Goal: Task Accomplishment & Management: Manage account settings

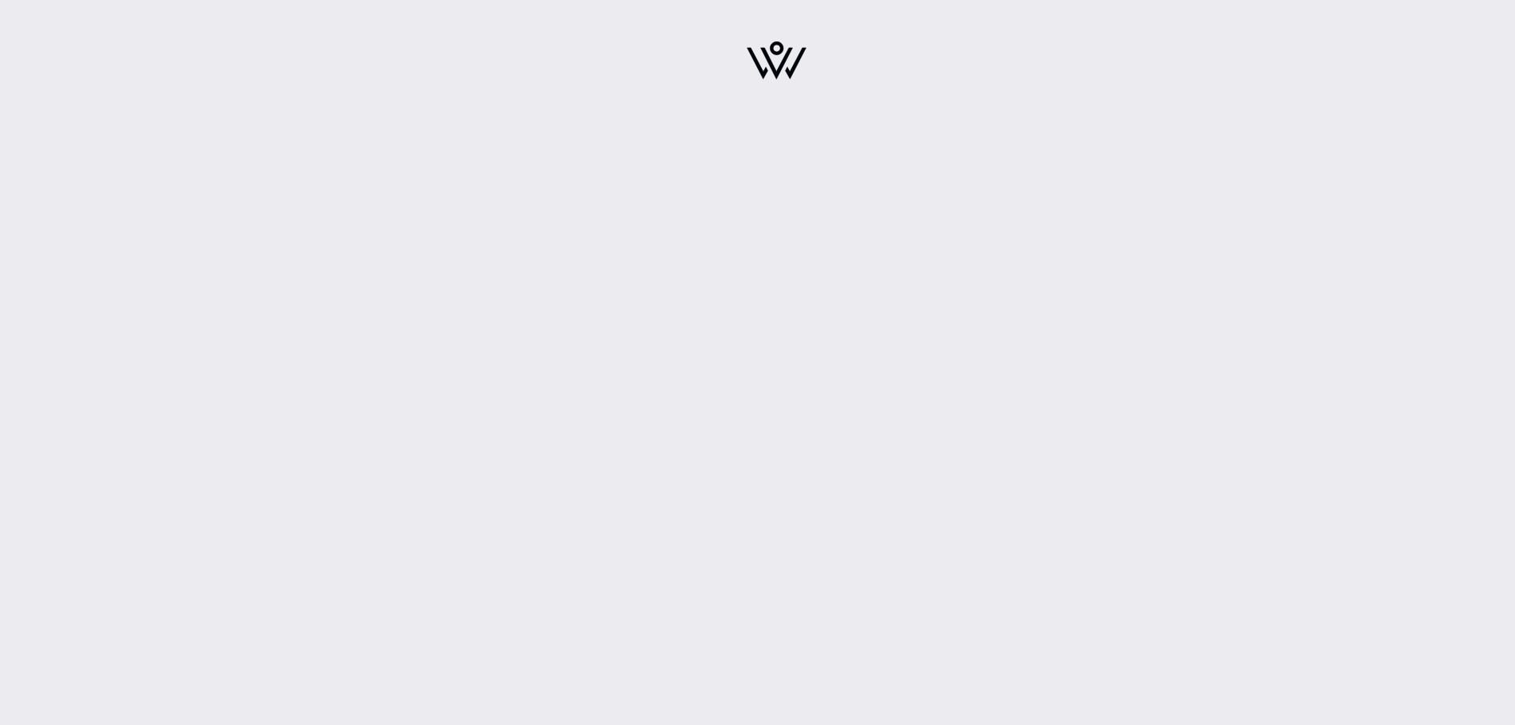
click at [773, 60] on img at bounding box center [777, 60] width 60 height 38
click at [778, 59] on img at bounding box center [777, 60] width 60 height 38
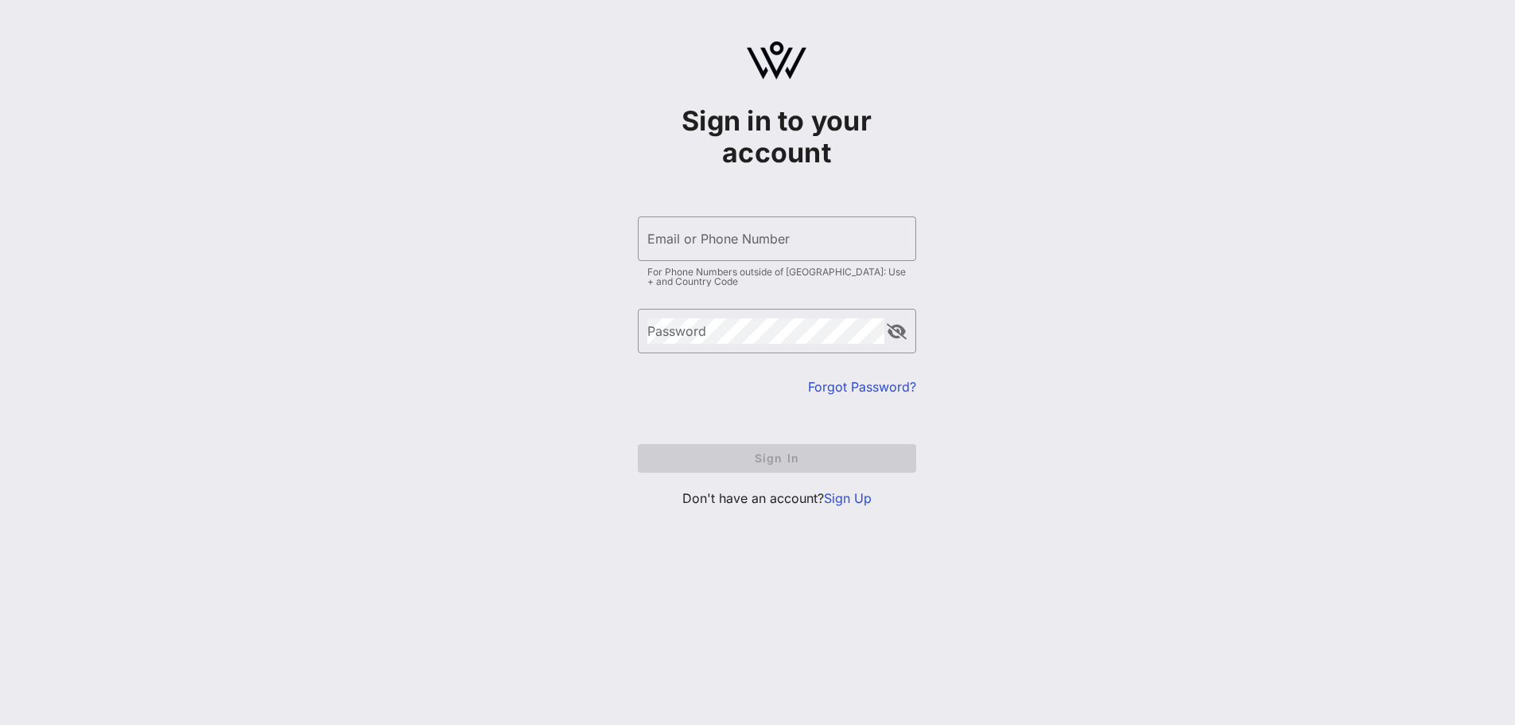
click at [845, 496] on link "Sign Up" at bounding box center [848, 498] width 48 height 16
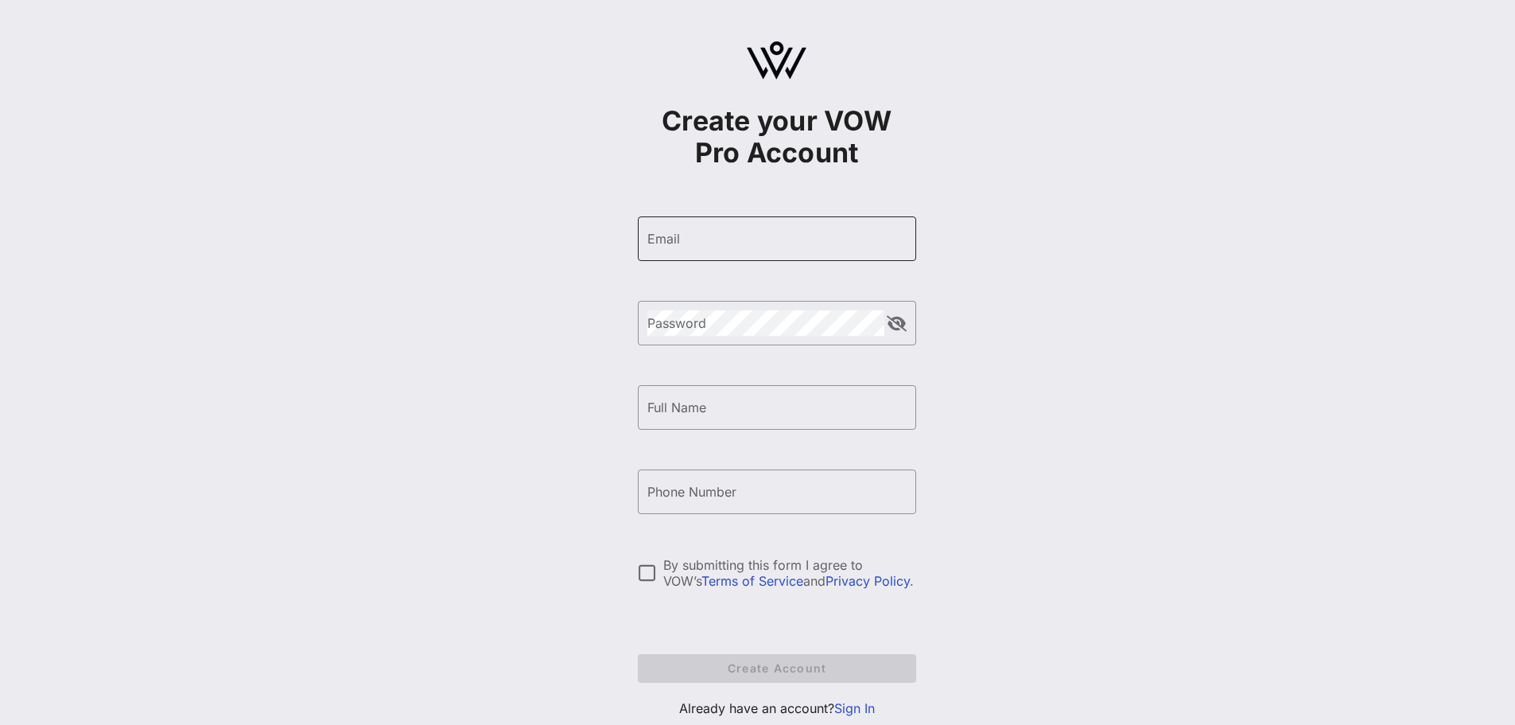
click at [741, 244] on input "Email" at bounding box center [776, 238] width 259 height 25
type input "[EMAIL_ADDRESS][DOMAIN_NAME]"
click at [896, 325] on button "append icon" at bounding box center [897, 324] width 20 height 16
click at [783, 403] on input "Full Name" at bounding box center [776, 407] width 259 height 25
type input "CHCIAKF25!"
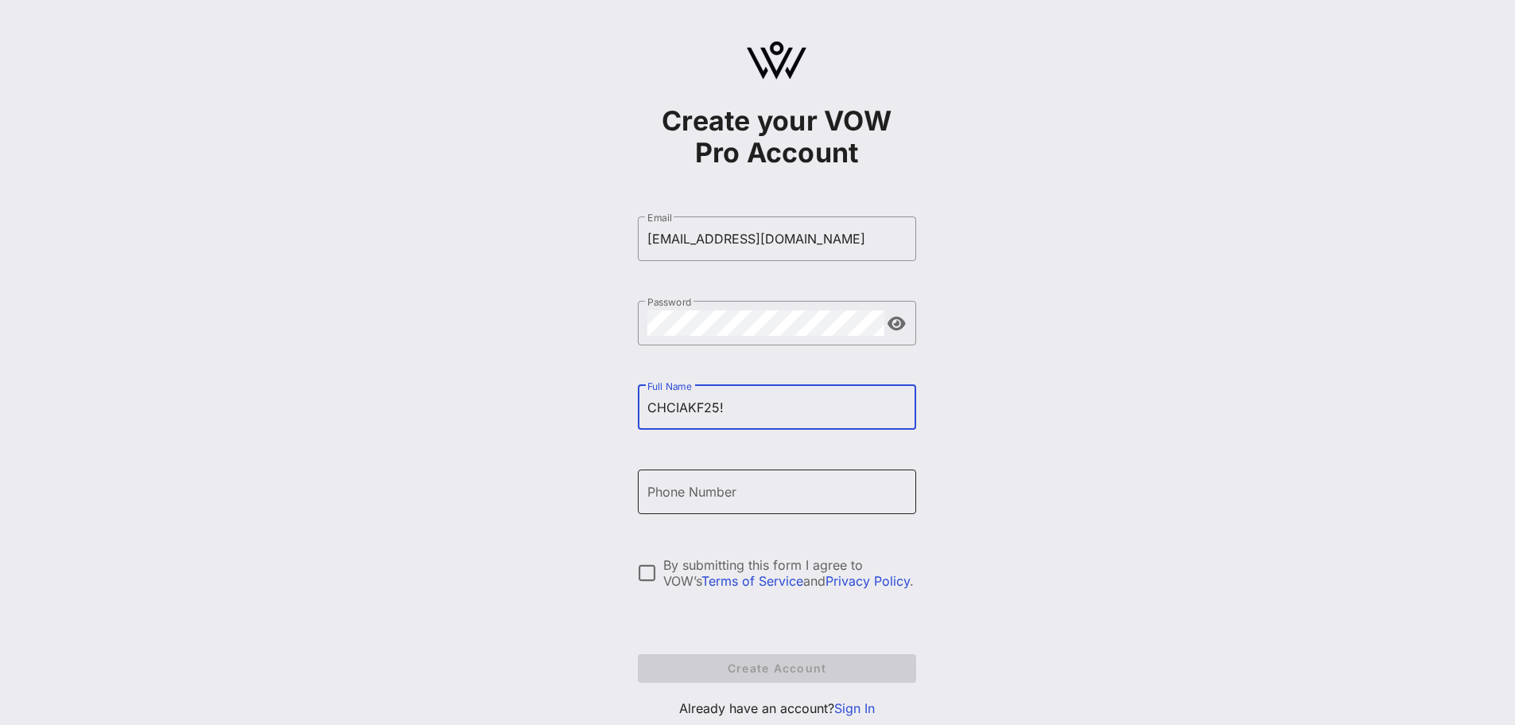
click at [770, 497] on input "Phone Number" at bounding box center [776, 491] width 259 height 25
click at [1028, 488] on div "Create your VOW Pro Account ​ Email jhall@kidneyfund.org ​ Password ​ Full Name…" at bounding box center [776, 386] width 1477 height 772
click at [651, 575] on div at bounding box center [647, 572] width 27 height 27
click at [733, 667] on form "​ Email jhall@kidneyfund.org ​ Password ​ Full Name CHCIAKF25! ​ Phone Number B…" at bounding box center [777, 449] width 278 height 498
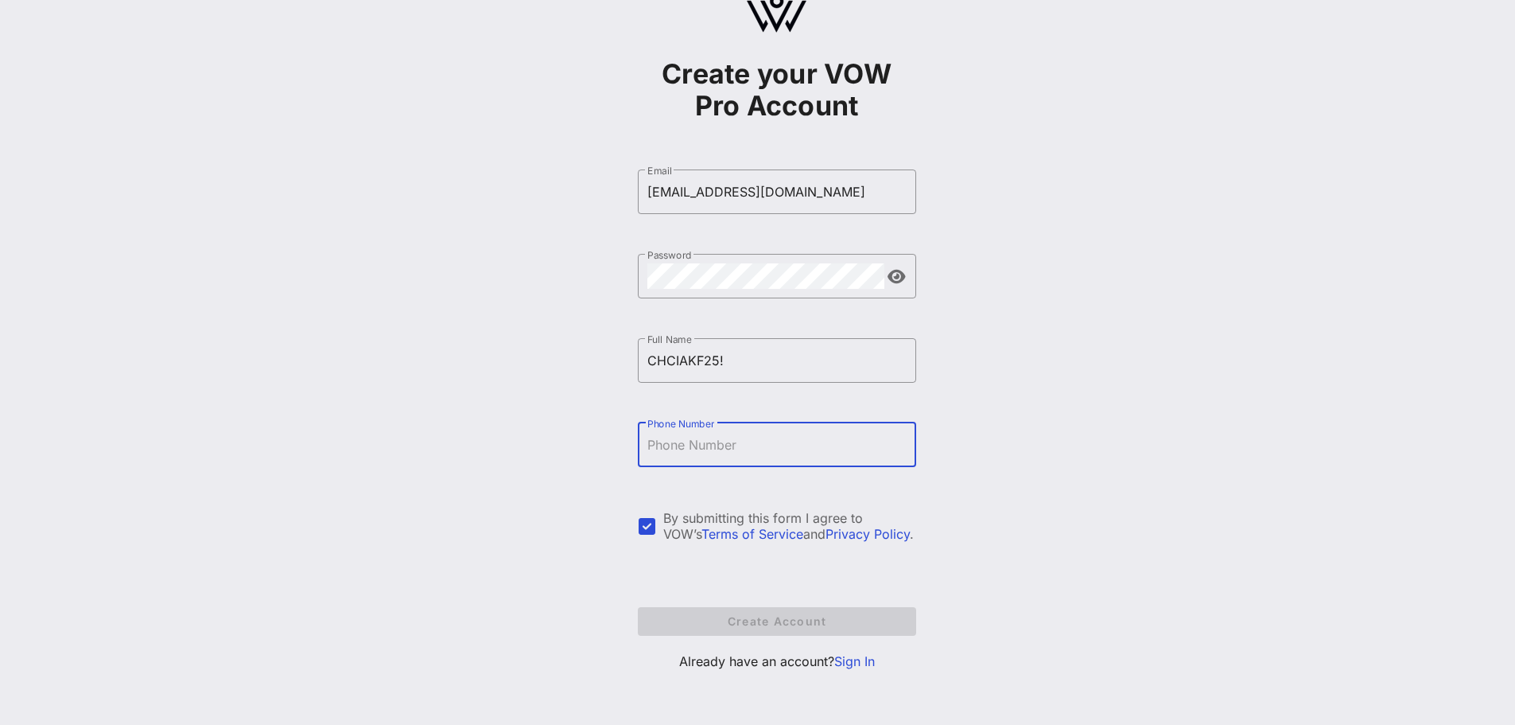
click at [814, 449] on input "Phone Number" at bounding box center [776, 444] width 259 height 25
drag, startPoint x: 709, startPoint y: 458, endPoint x: 646, endPoint y: 439, distance: 65.7
click at [639, 444] on div "​ Phone Number" at bounding box center [777, 444] width 278 height 45
paste input "+12402927025"
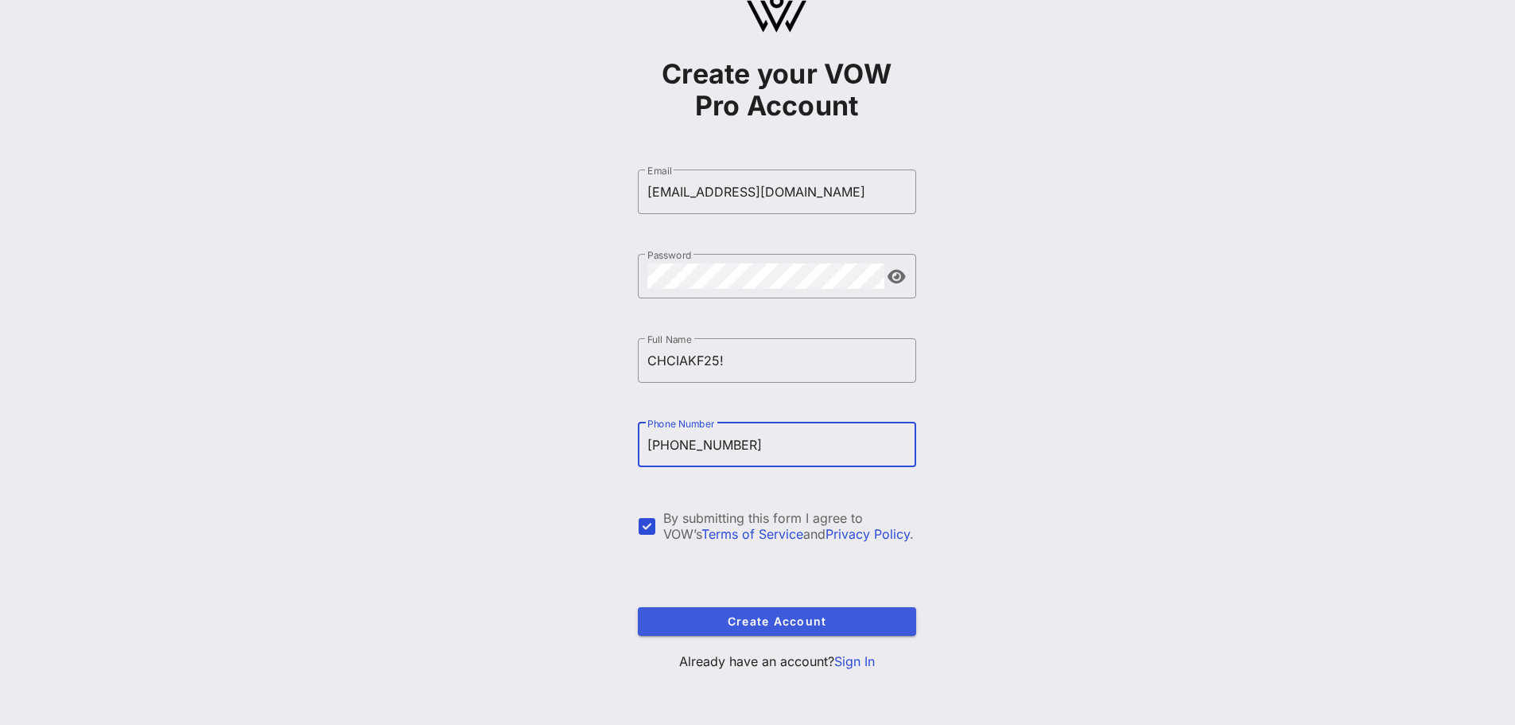
type input "+12402927025"
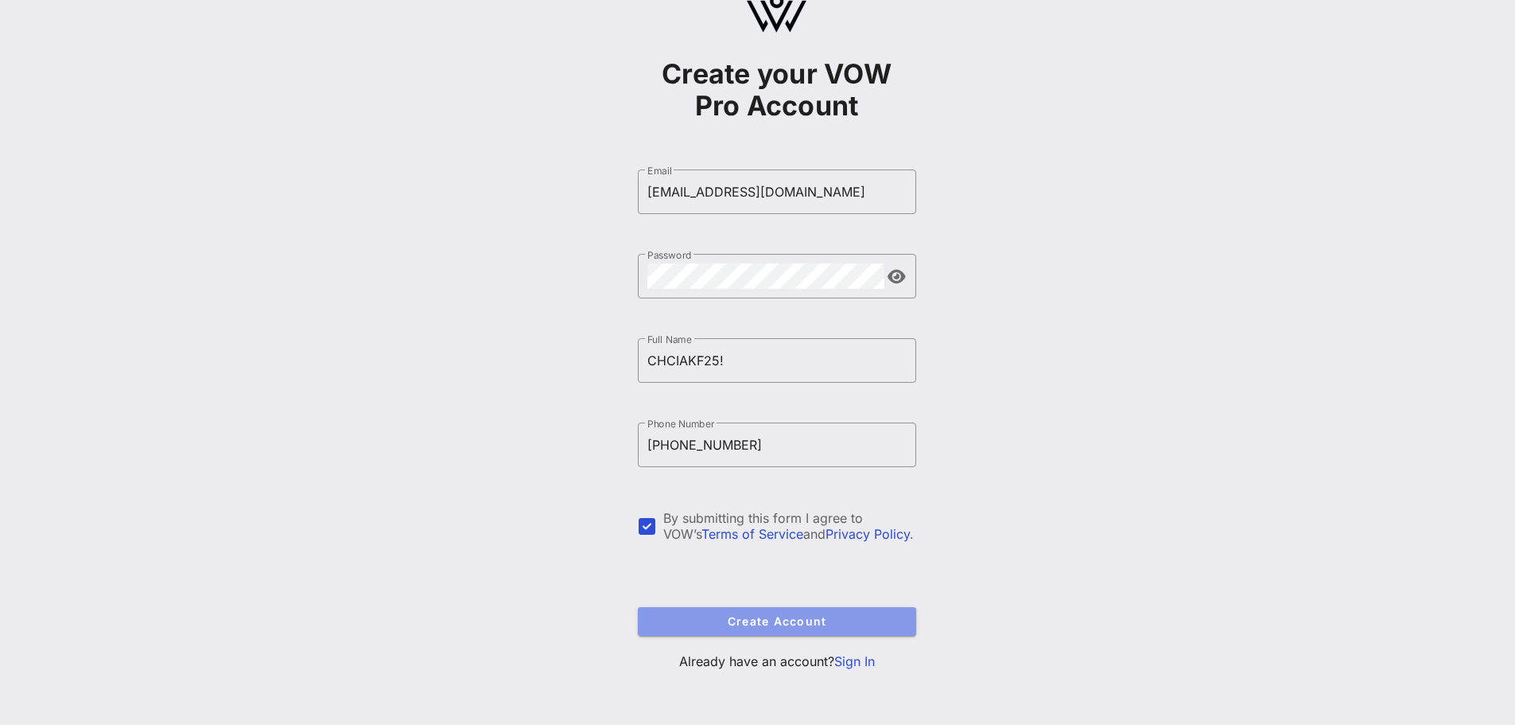
click at [774, 631] on button "Create Account" at bounding box center [777, 621] width 278 height 29
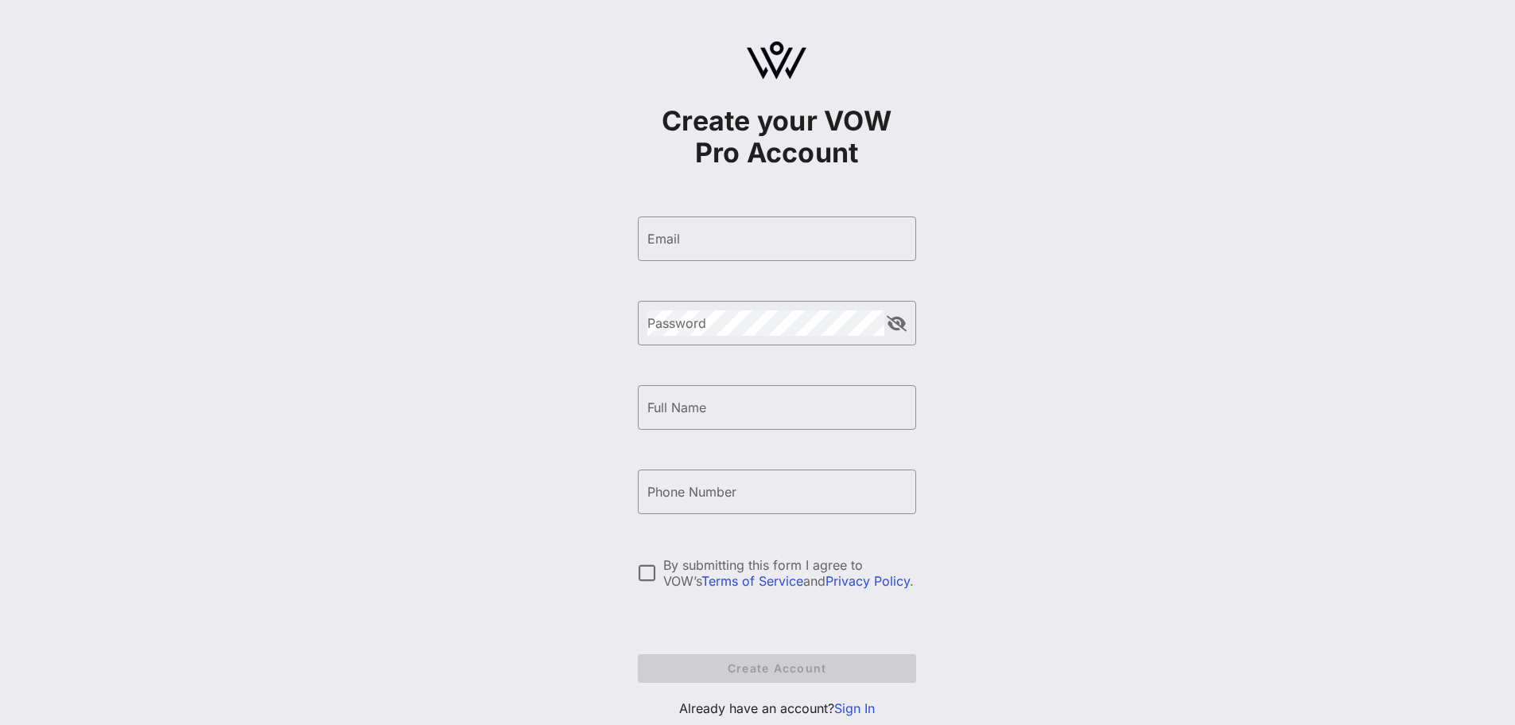
scroll to position [9, 0]
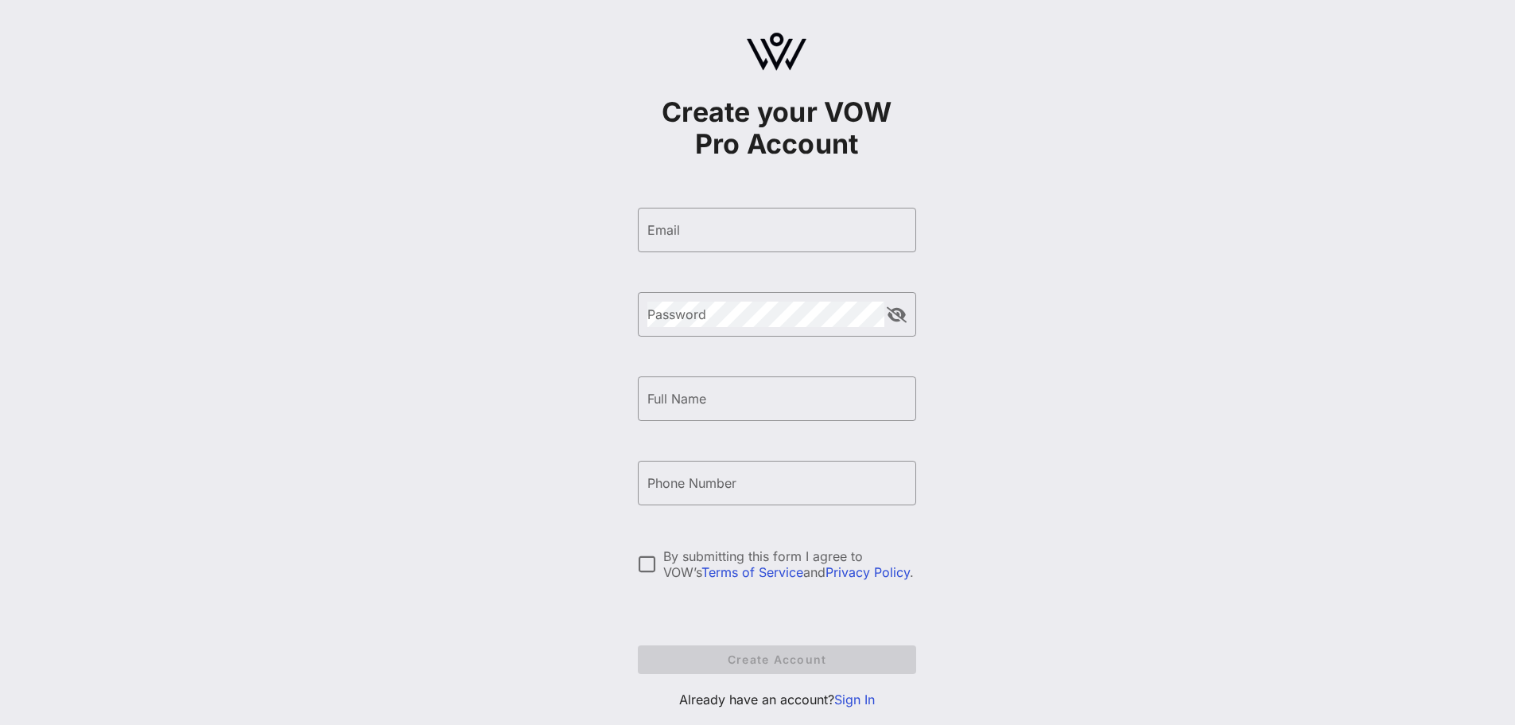
click at [861, 698] on link "Sign In" at bounding box center [854, 699] width 41 height 16
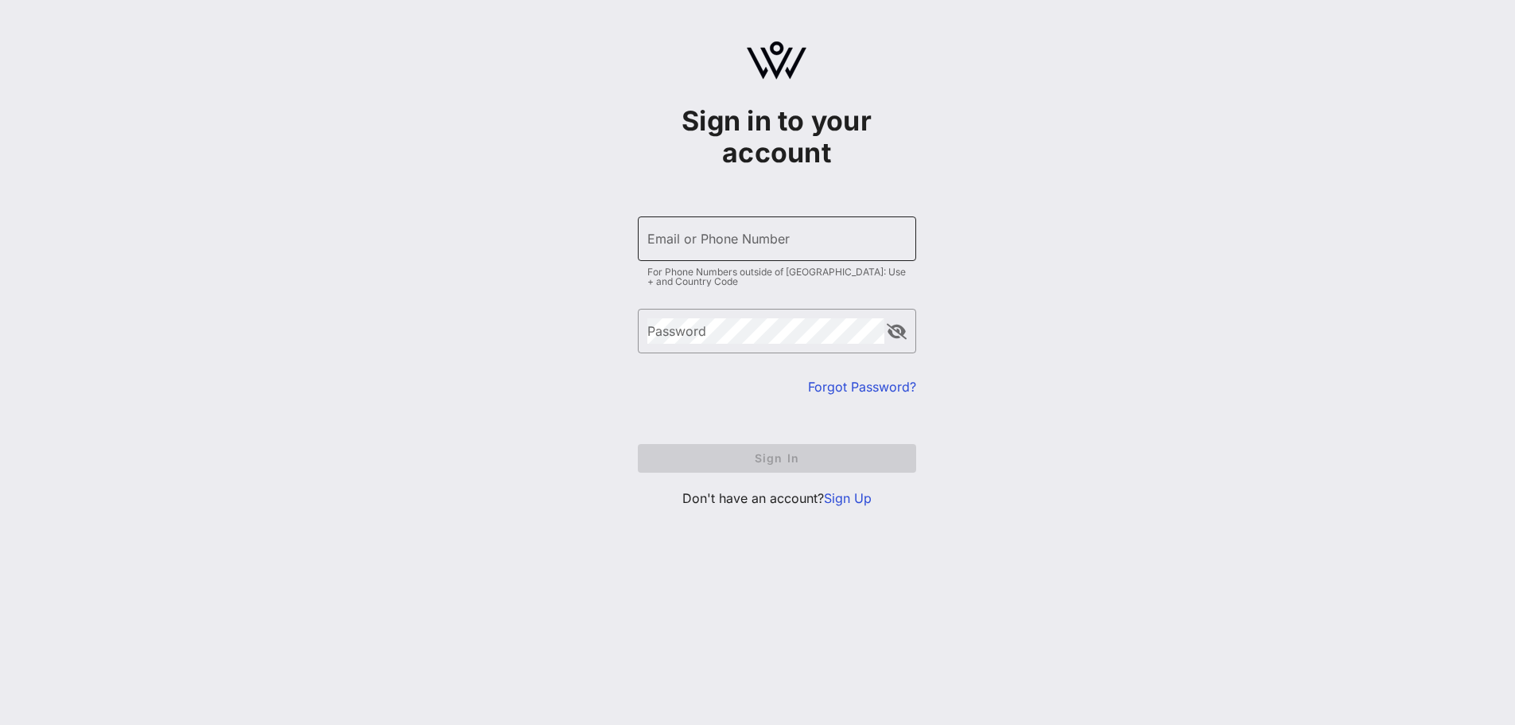
click at [733, 236] on input "Email or Phone Number" at bounding box center [776, 238] width 259 height 25
type input "[EMAIL_ADDRESS][DOMAIN_NAME]"
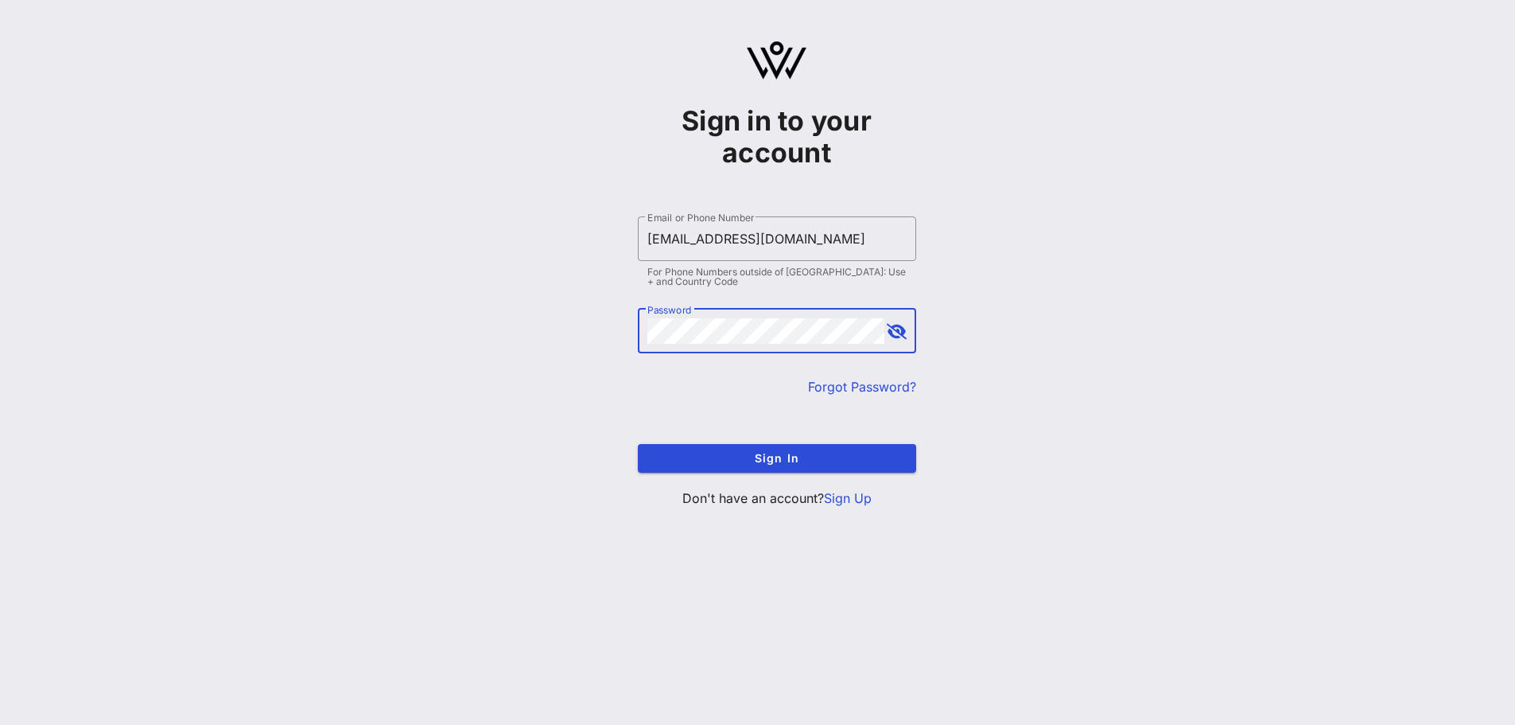
click at [896, 340] on div at bounding box center [897, 331] width 19 height 19
click at [896, 332] on button "append icon" at bounding box center [897, 332] width 20 height 16
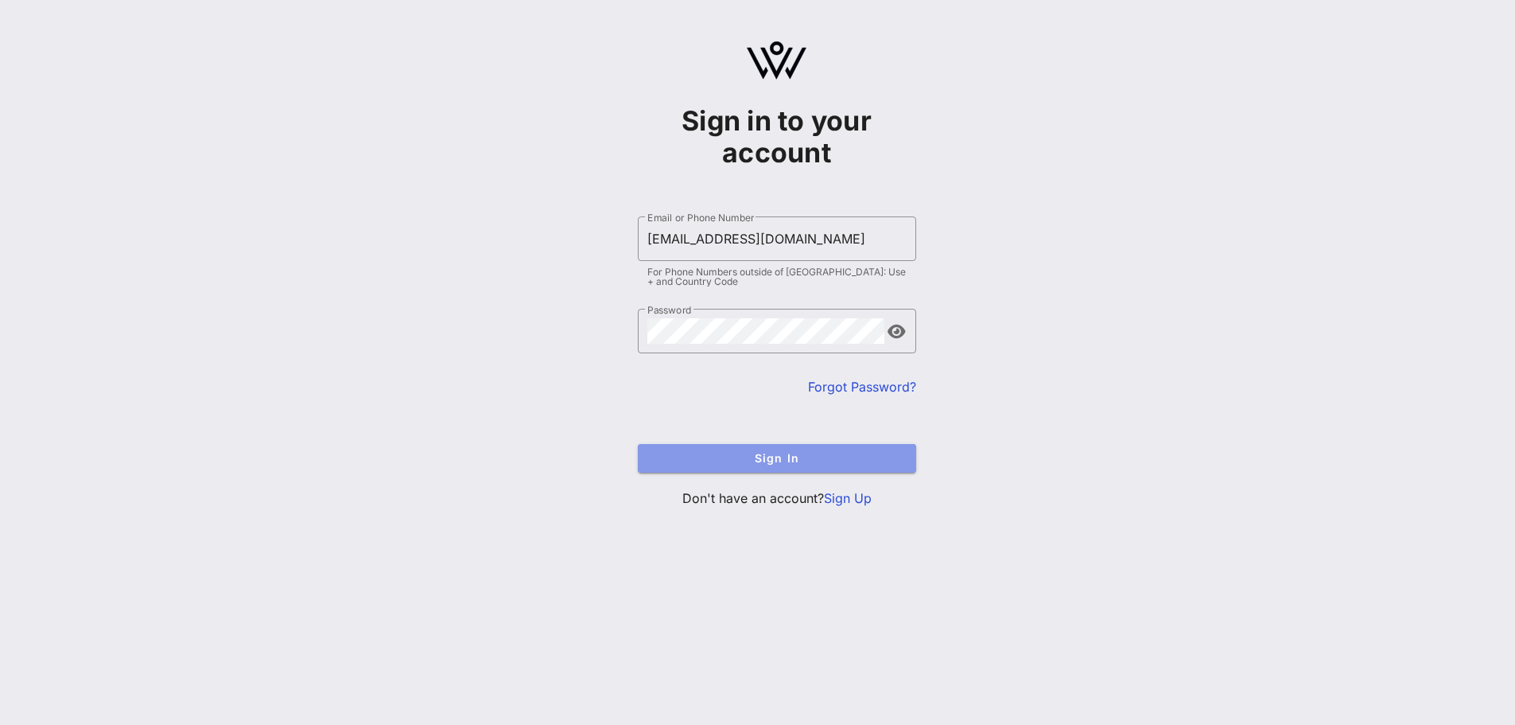
click at [828, 460] on span "Sign In" at bounding box center [777, 458] width 253 height 14
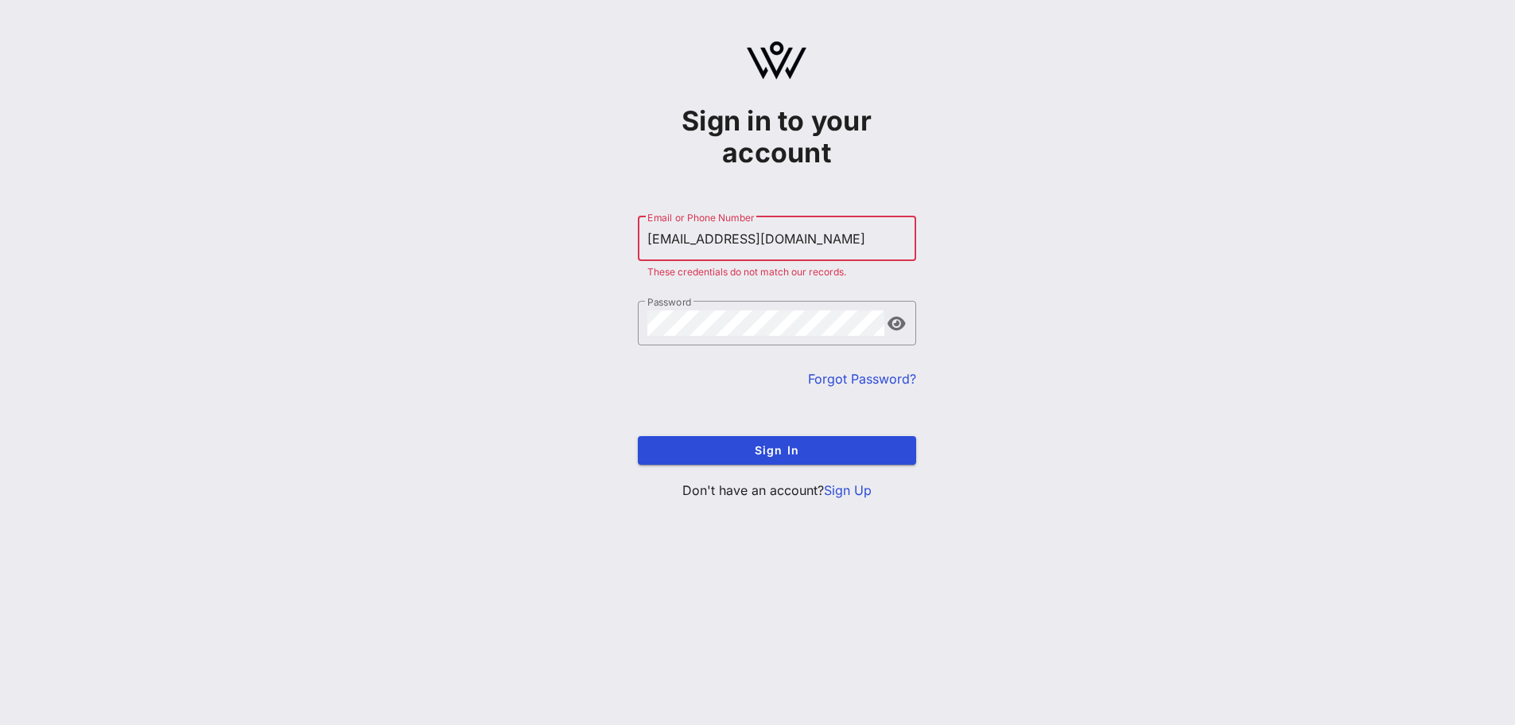
click at [846, 496] on link "Sign Up" at bounding box center [848, 490] width 48 height 16
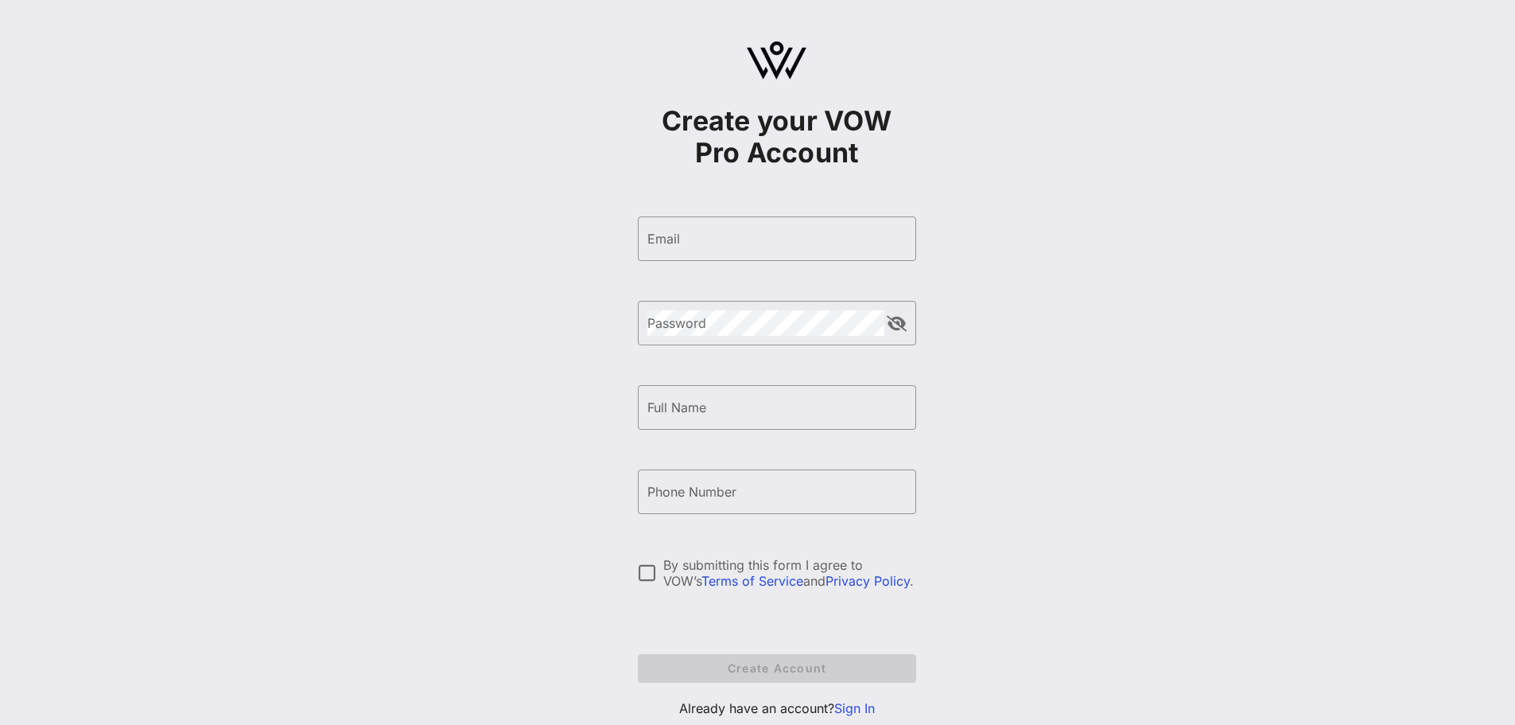
type input "jhall@kidneyfund.org"
click at [721, 414] on input "Full Name" at bounding box center [776, 407] width 259 height 25
type input "Joy Hall"
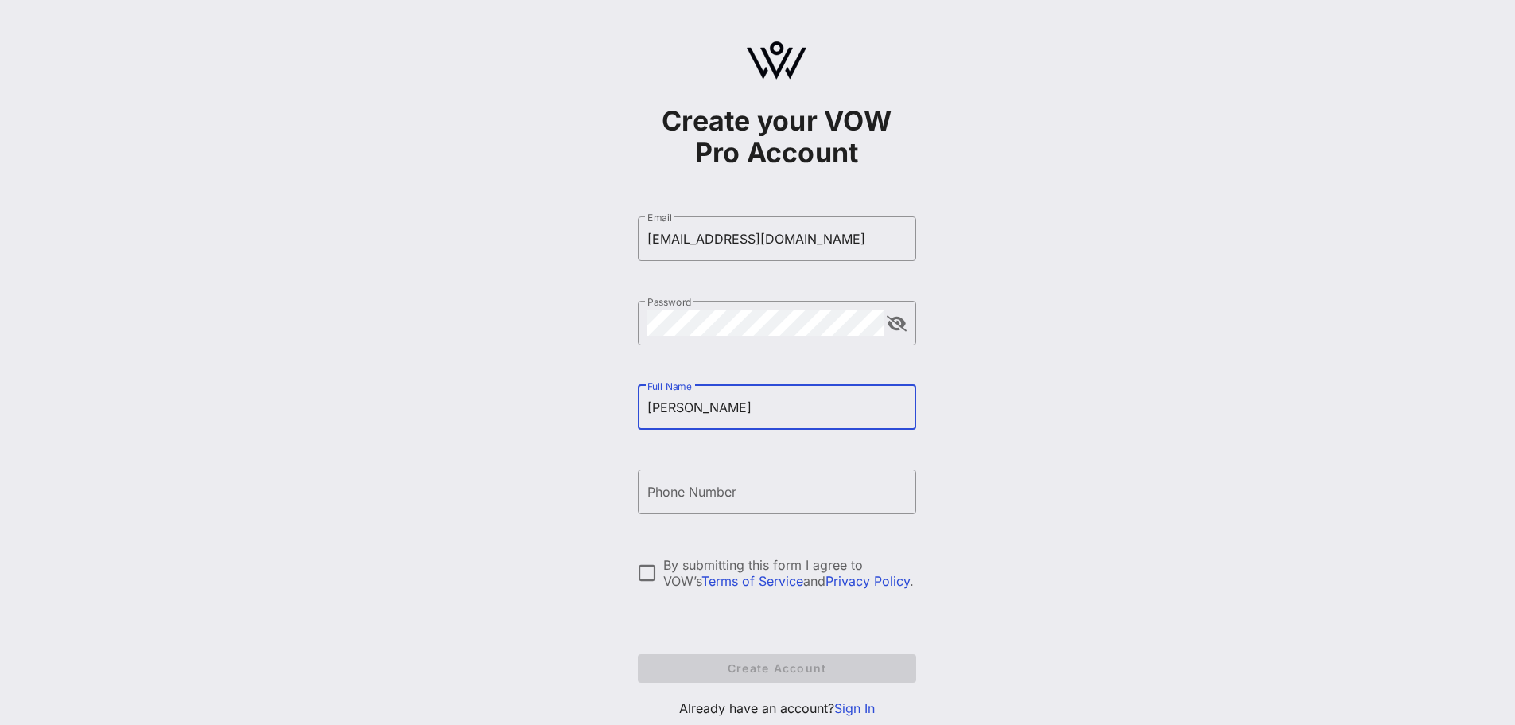
type input "+14438392014"
click at [989, 496] on div "Create your VOW Pro Account ​ Email jhall@kidneyfund.org ​ Password ​ Full Name…" at bounding box center [776, 386] width 1477 height 772
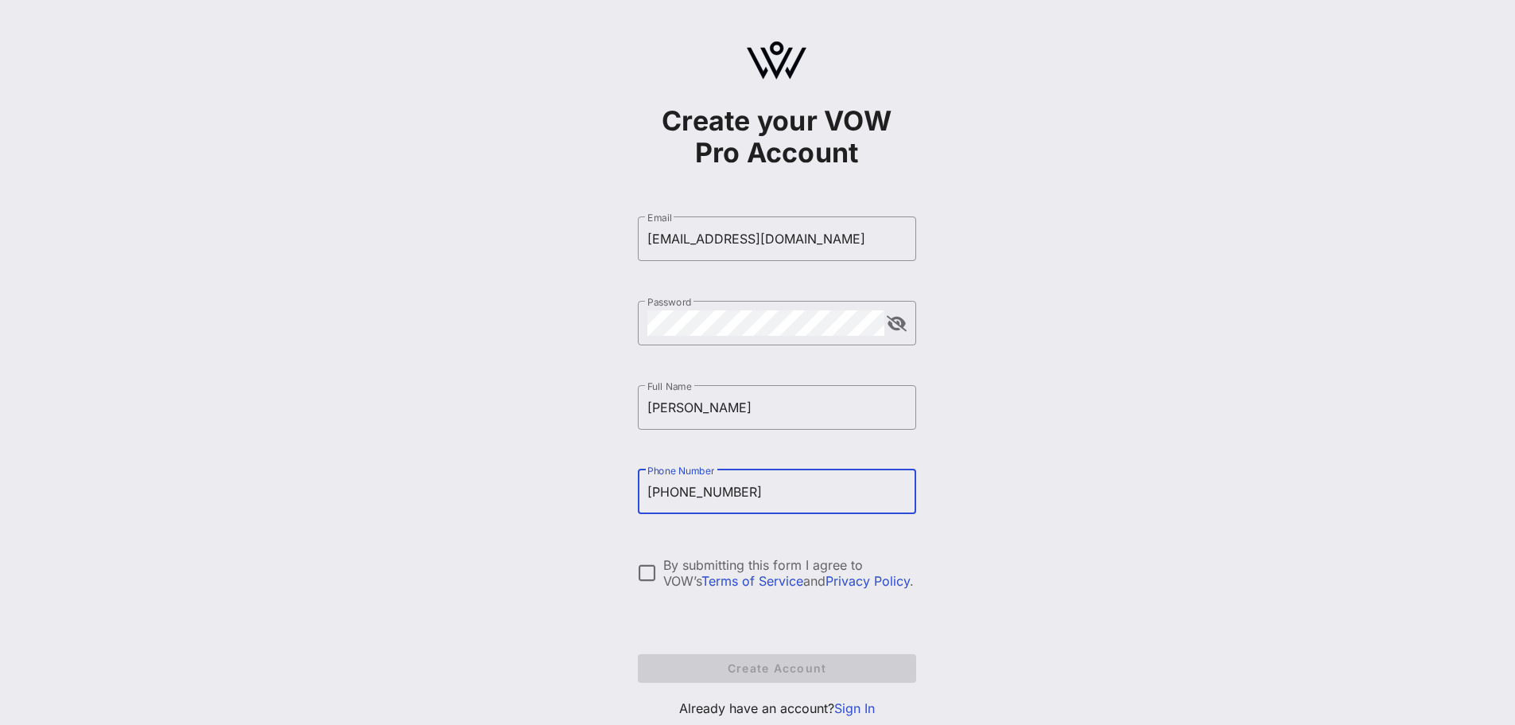
drag, startPoint x: 747, startPoint y: 496, endPoint x: 624, endPoint y: 496, distance: 123.3
click at [624, 496] on div "Create your VOW Pro Account ​ Email jhall@kidneyfund.org ​ Password ​ Full Name…" at bounding box center [776, 386] width 1477 height 772
paste input "+12402927025"
type input "+12402927025"
click at [647, 574] on div at bounding box center [647, 572] width 27 height 27
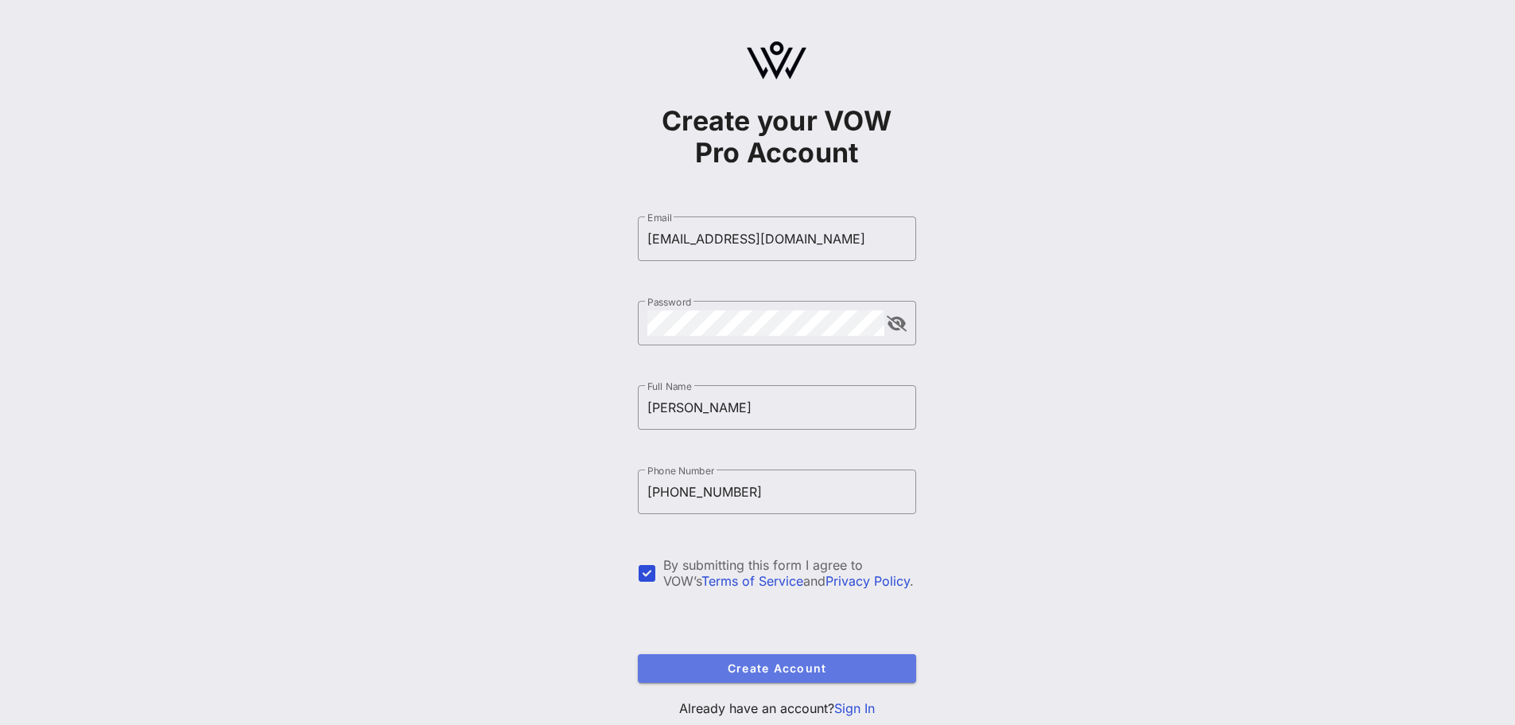
click at [735, 663] on span "Create Account" at bounding box center [777, 668] width 253 height 14
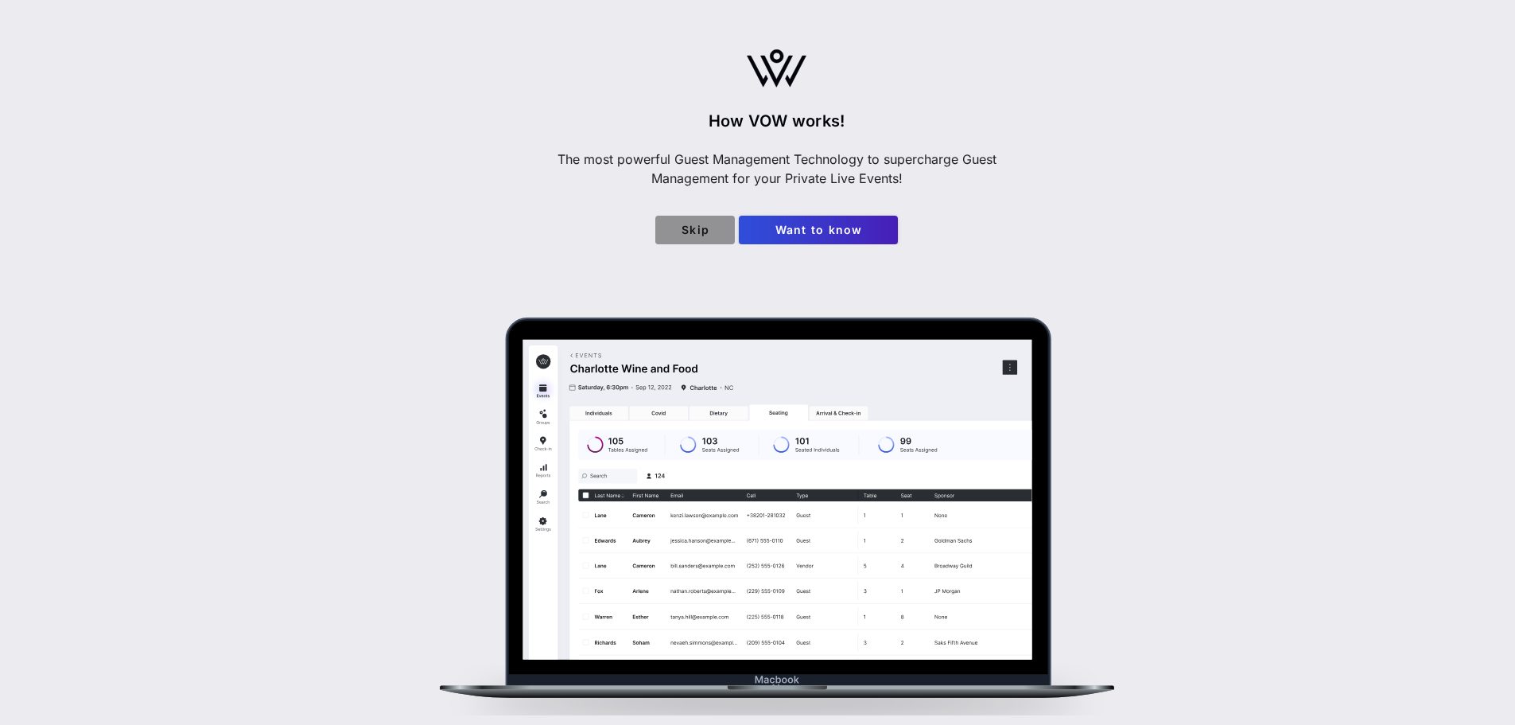
click at [695, 231] on span "Skip" at bounding box center [695, 230] width 54 height 14
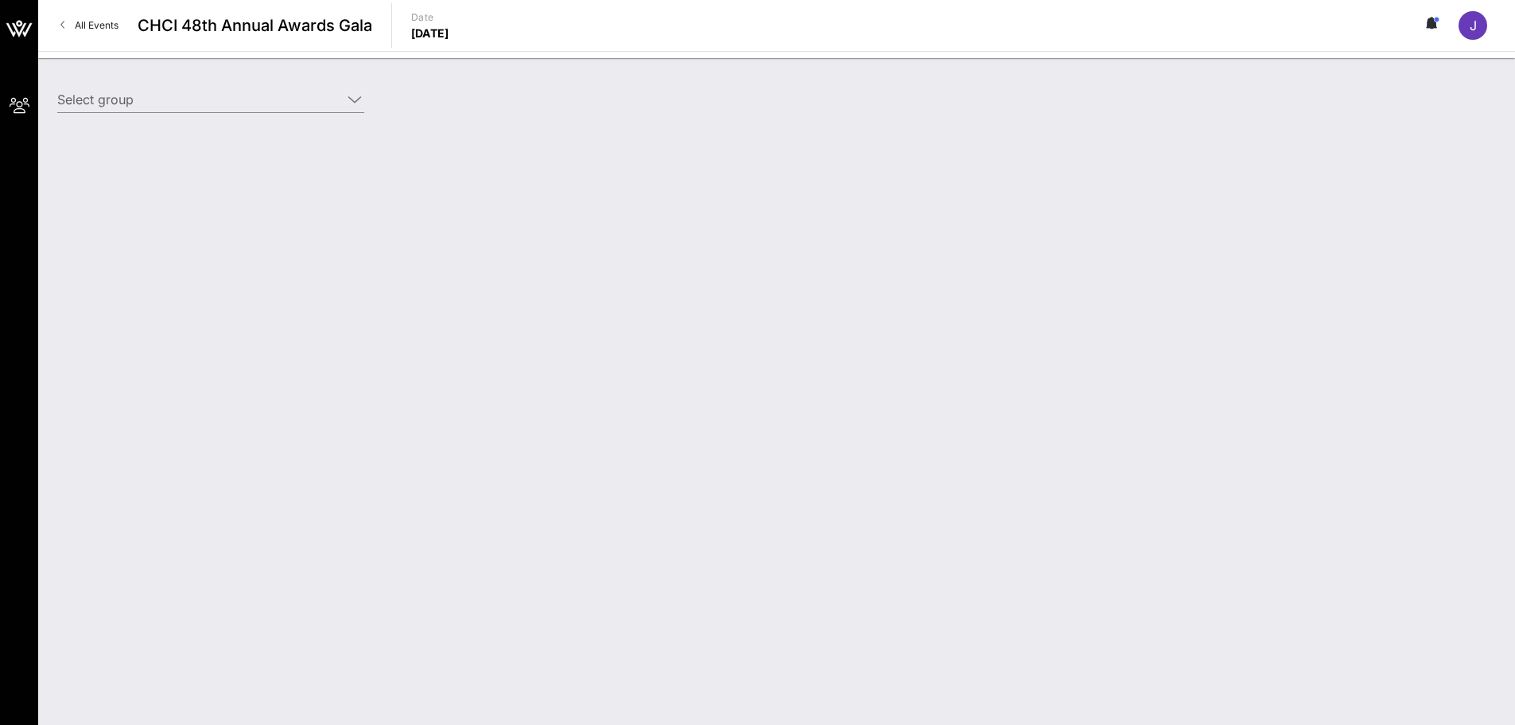
type input "American Kidney Fund (American Kidney Fund) [Joy Hall, jhall@kidneyfund.org]"
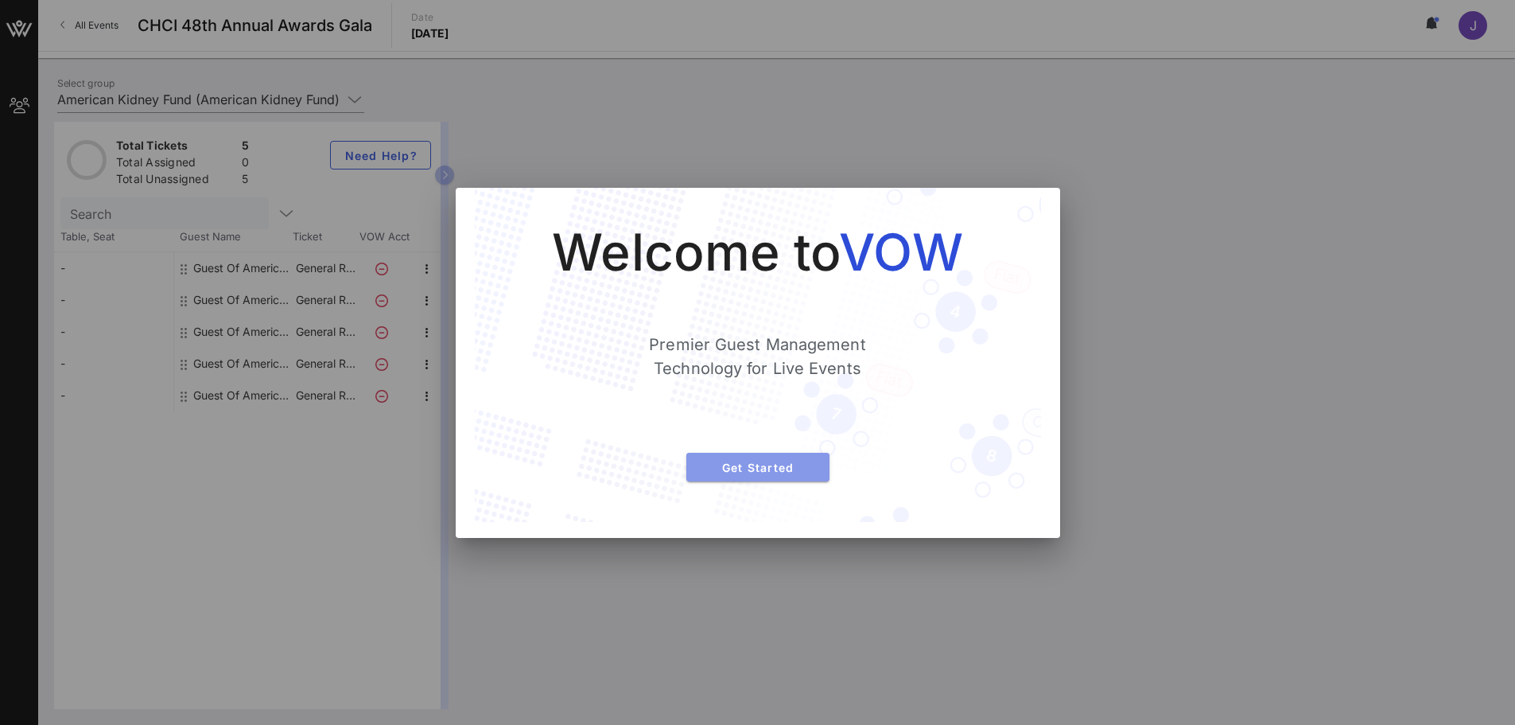
click at [793, 461] on span "Get Started" at bounding box center [758, 468] width 118 height 14
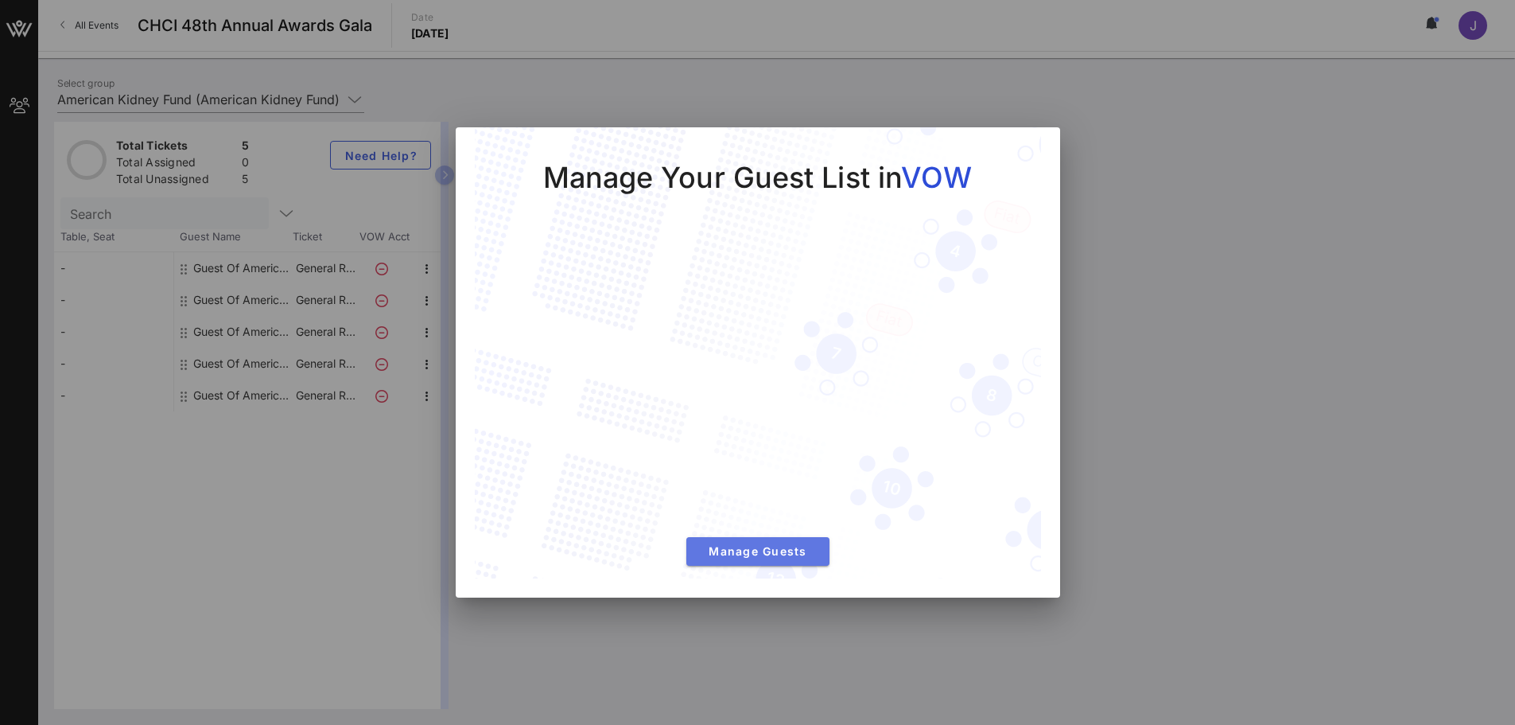
click at [799, 554] on span "Manage Guests" at bounding box center [758, 551] width 118 height 14
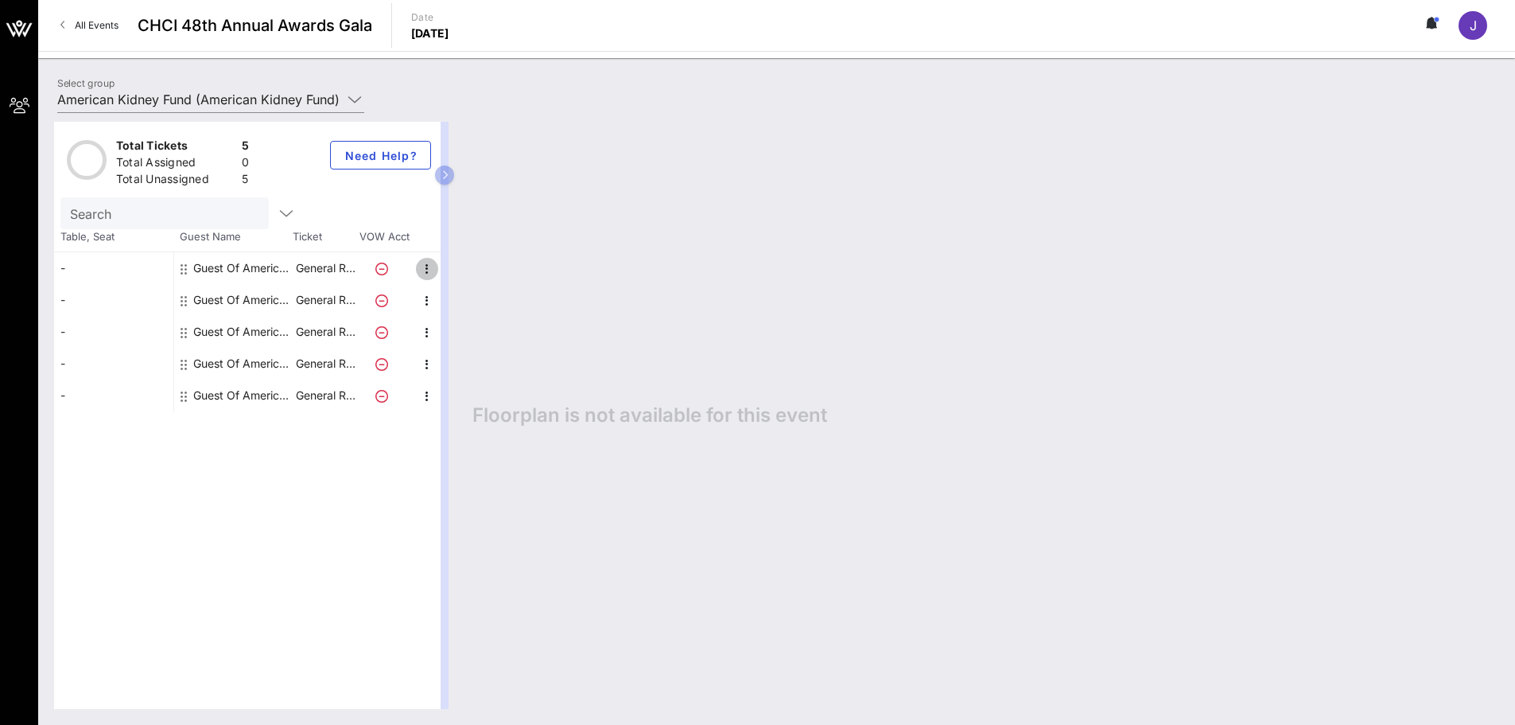
click at [425, 273] on icon "button" at bounding box center [427, 268] width 19 height 19
click at [484, 278] on div "Edit" at bounding box center [466, 274] width 57 height 32
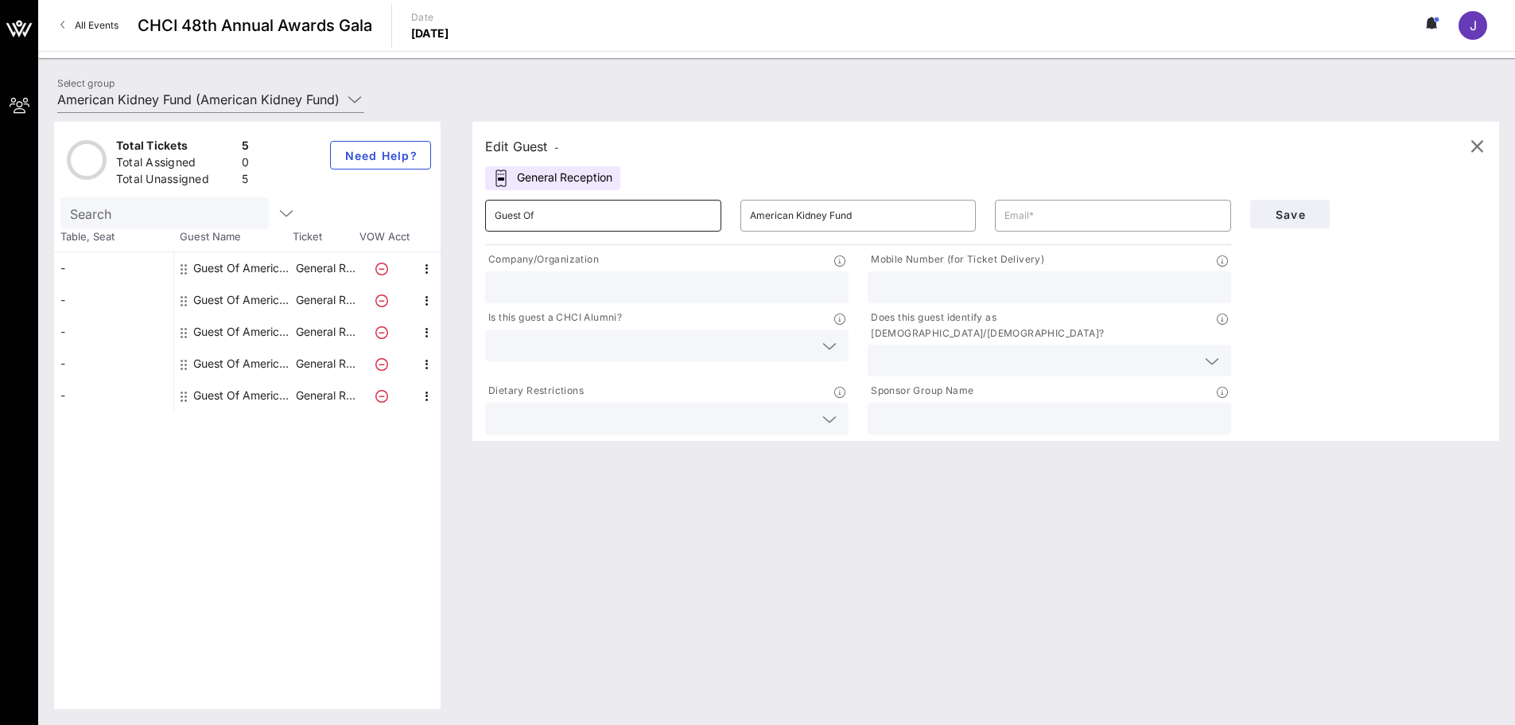
click at [601, 204] on input "Guest Of" at bounding box center [603, 215] width 217 height 25
click at [1044, 214] on input "text" at bounding box center [1113, 215] width 217 height 25
paste input "jcarballo@kidneyfund.org"
type input "jcarballo@kidneyfund.org"
click at [606, 283] on input "text" at bounding box center [667, 287] width 344 height 21
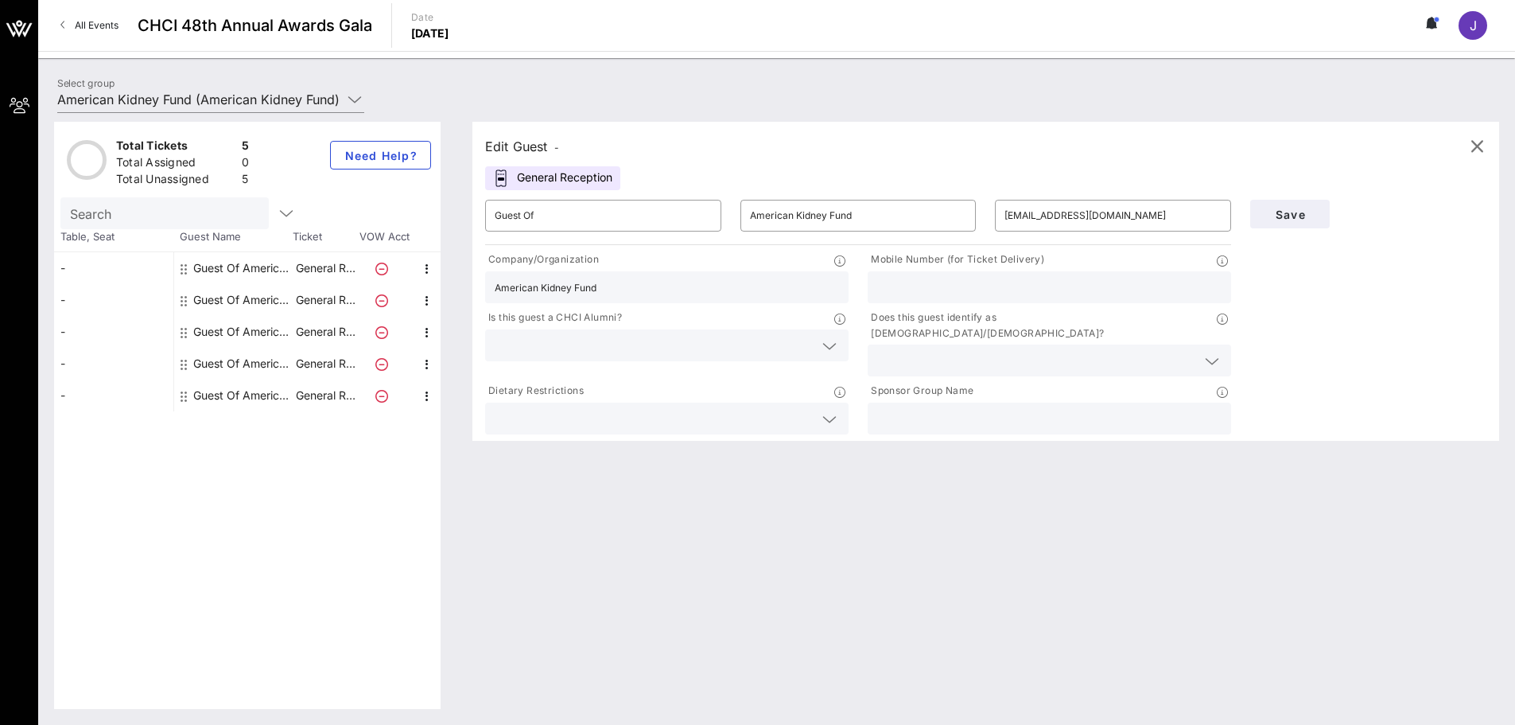
type input "American Kidney Fund"
click at [678, 348] on input "text" at bounding box center [654, 345] width 319 height 21
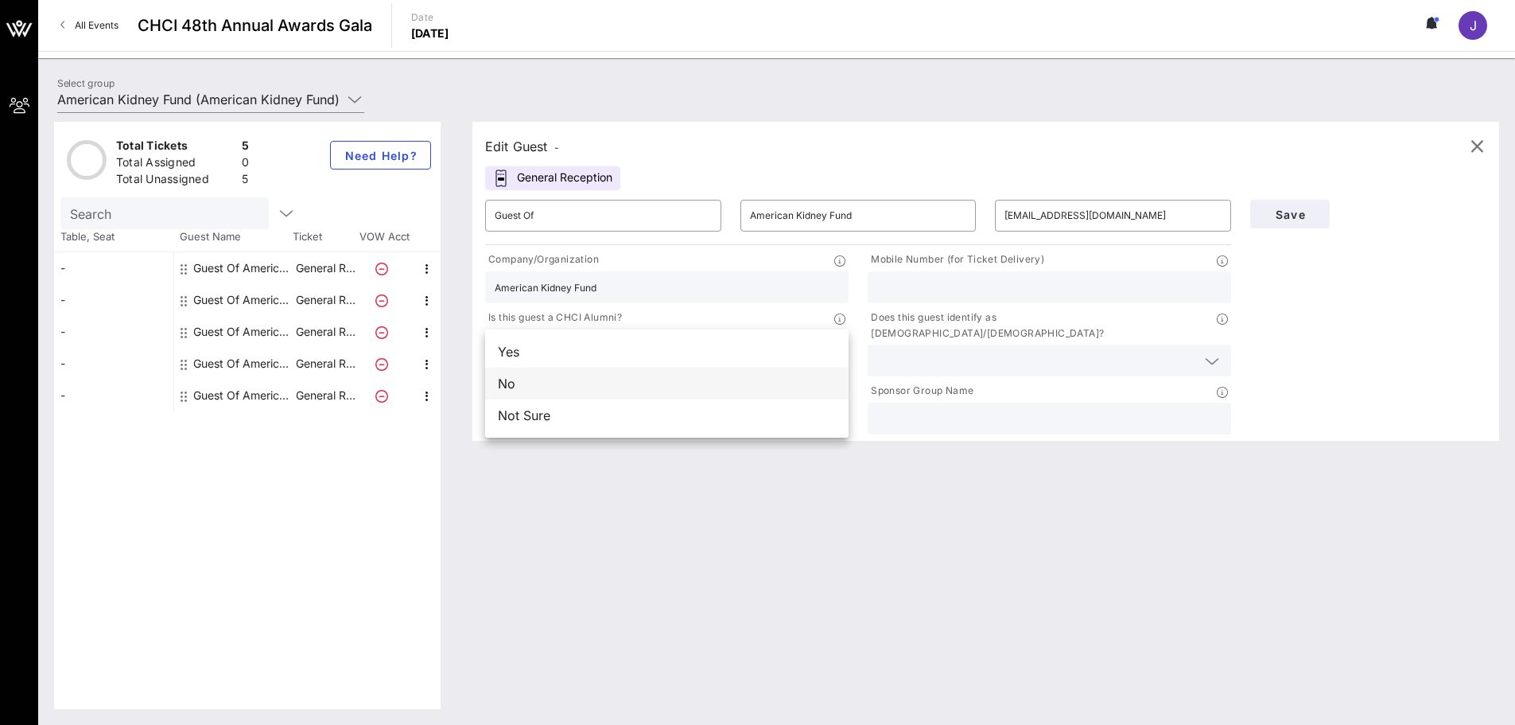
click at [609, 387] on div "No" at bounding box center [666, 383] width 363 height 32
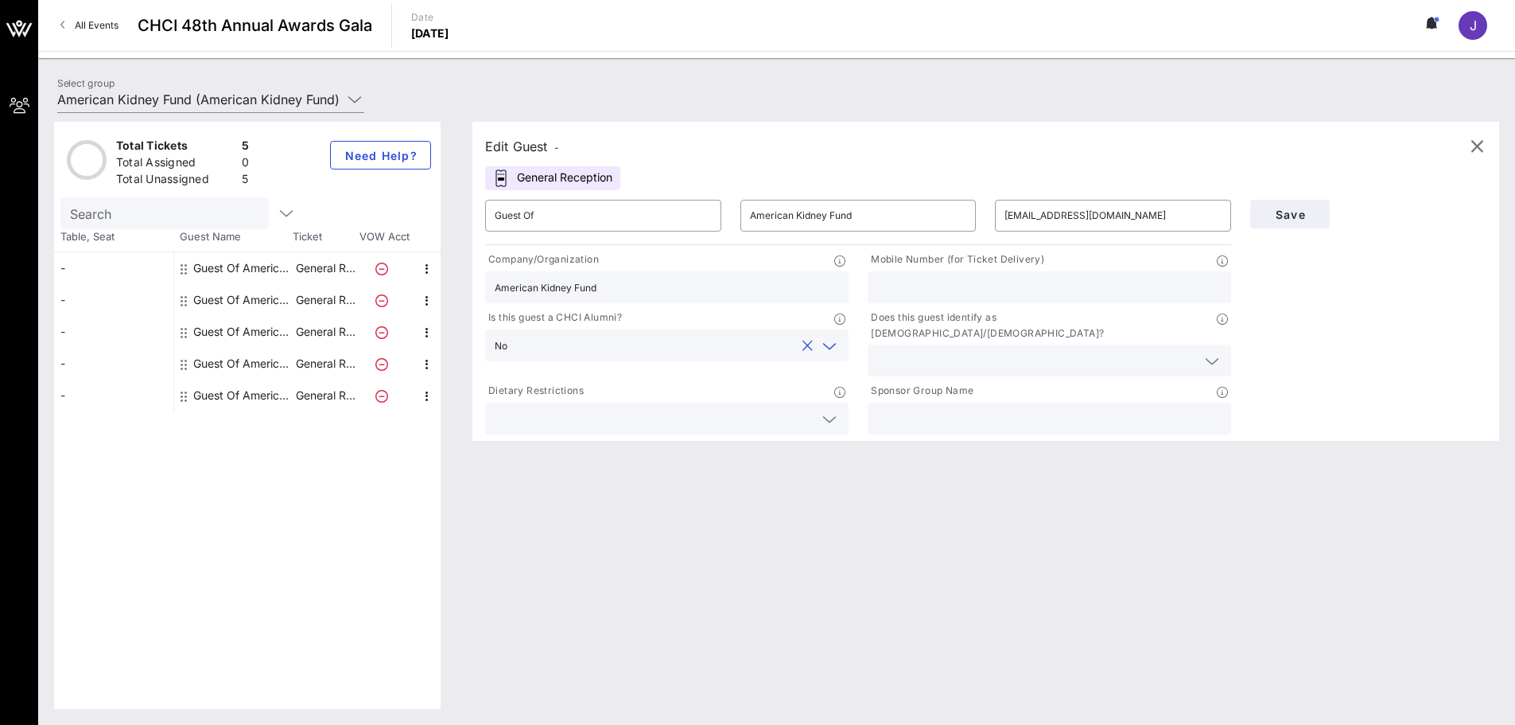
click at [924, 357] on div at bounding box center [1049, 360] width 344 height 32
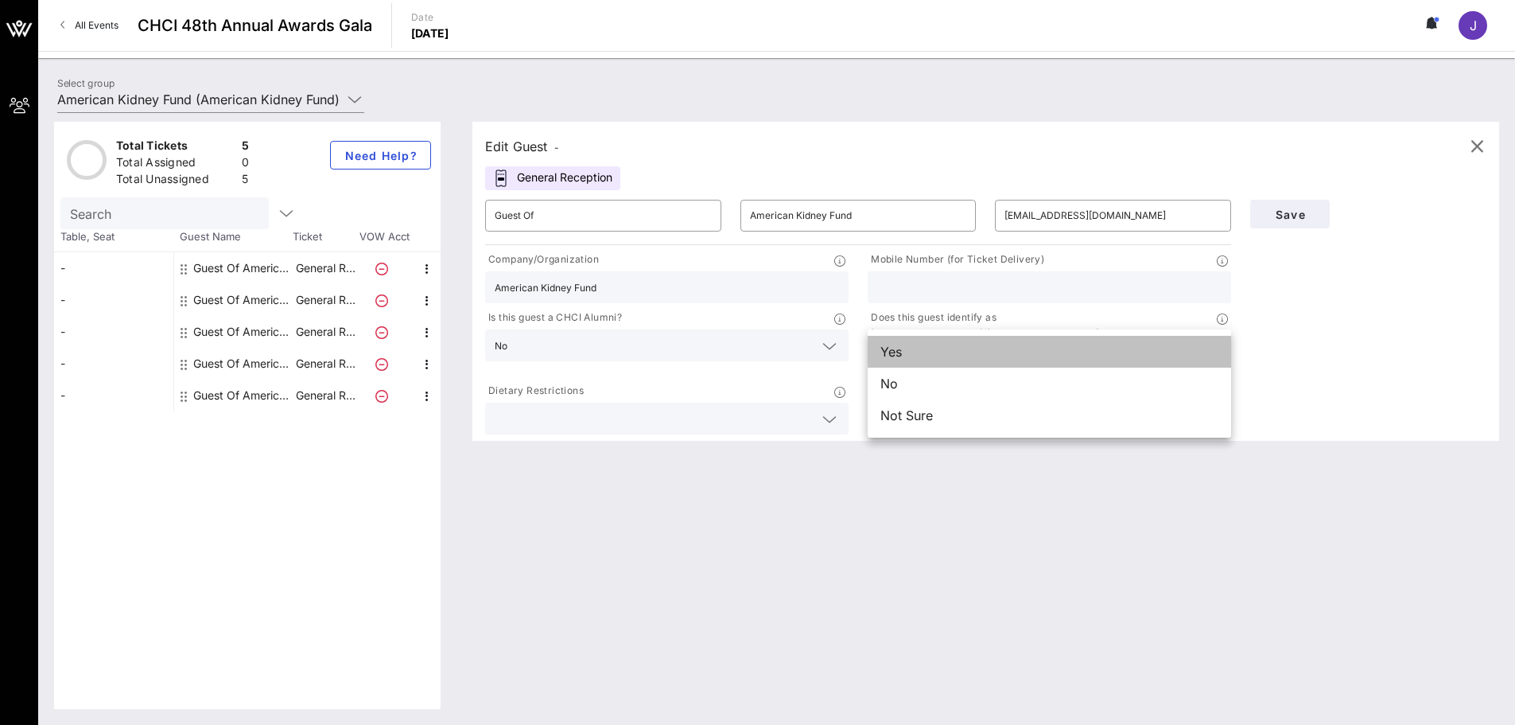
click at [926, 357] on div "Yes" at bounding box center [1049, 352] width 363 height 32
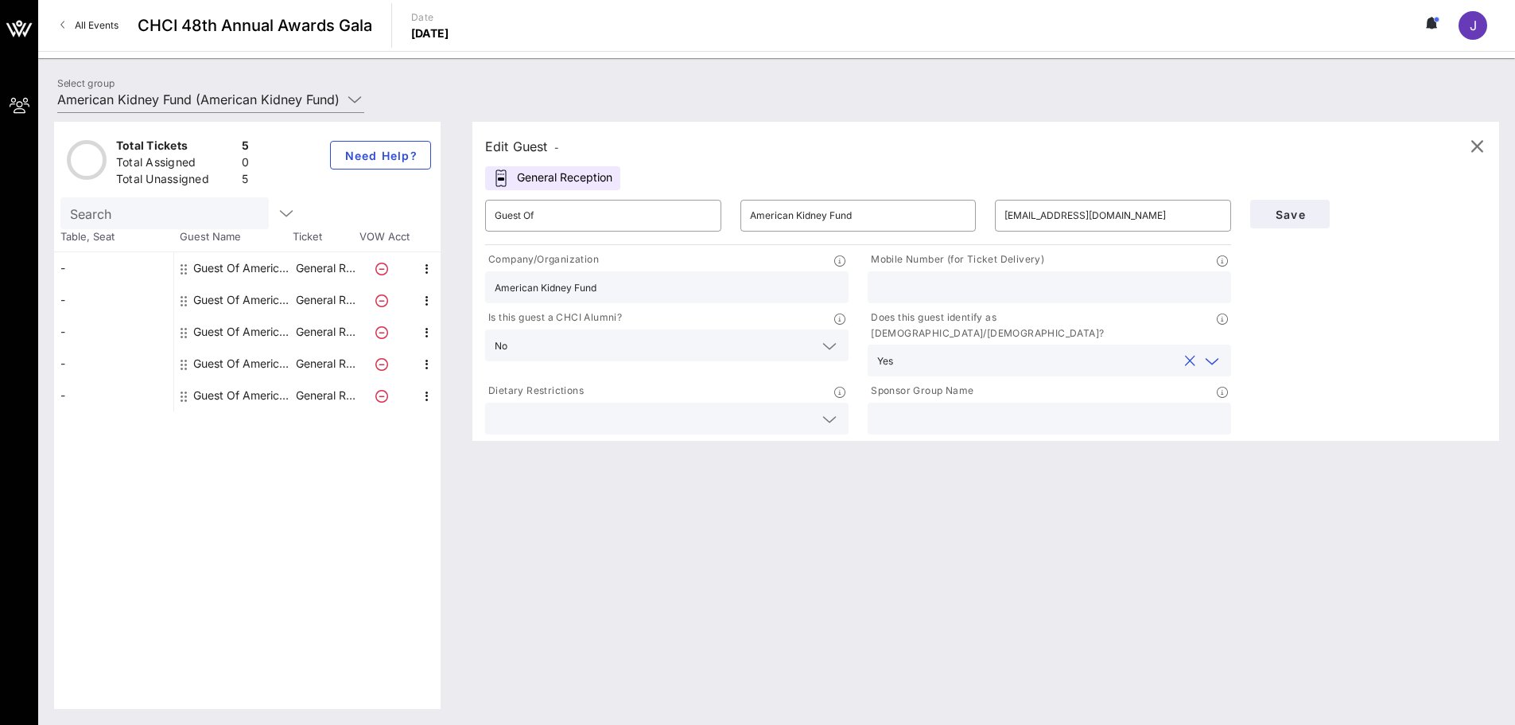
click at [926, 408] on input "text" at bounding box center [1049, 418] width 344 height 21
type input "American Kidney Fund"
click at [674, 410] on input "text" at bounding box center [654, 418] width 319 height 21
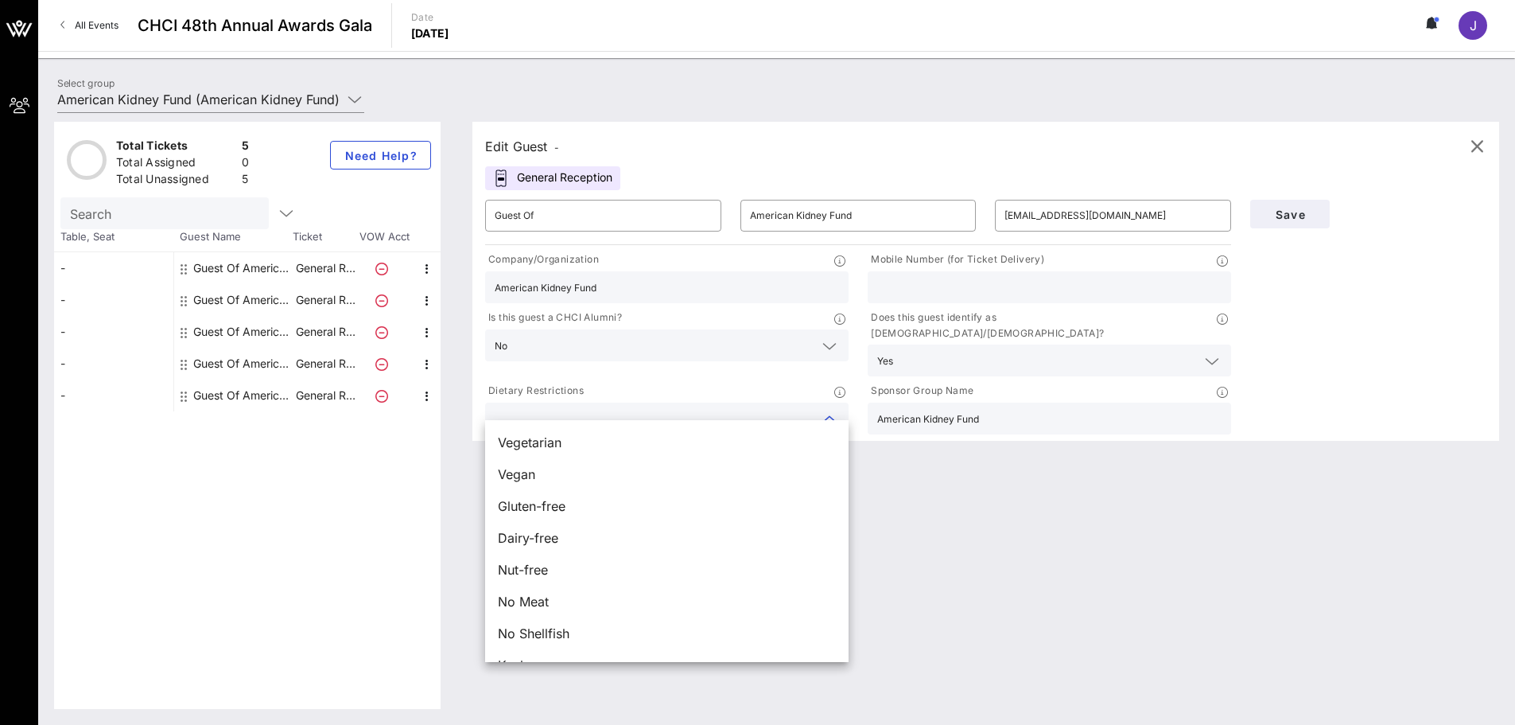
click at [1038, 525] on div "Edit Guest - General Reception ​ Guest Of ​ American Kidney Fund ​ jcarballo@ki…" at bounding box center [978, 415] width 1043 height 587
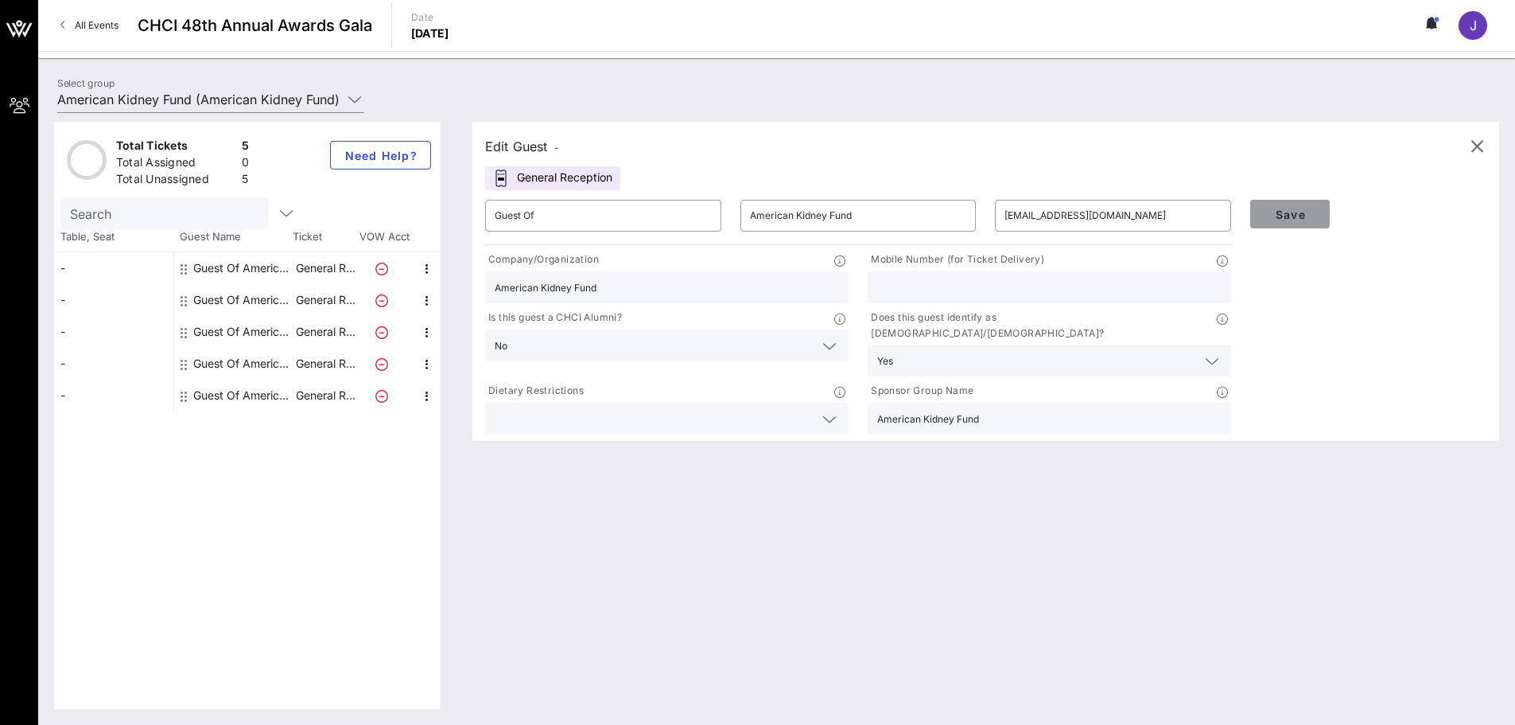
click at [1300, 210] on span "Save" at bounding box center [1290, 215] width 54 height 14
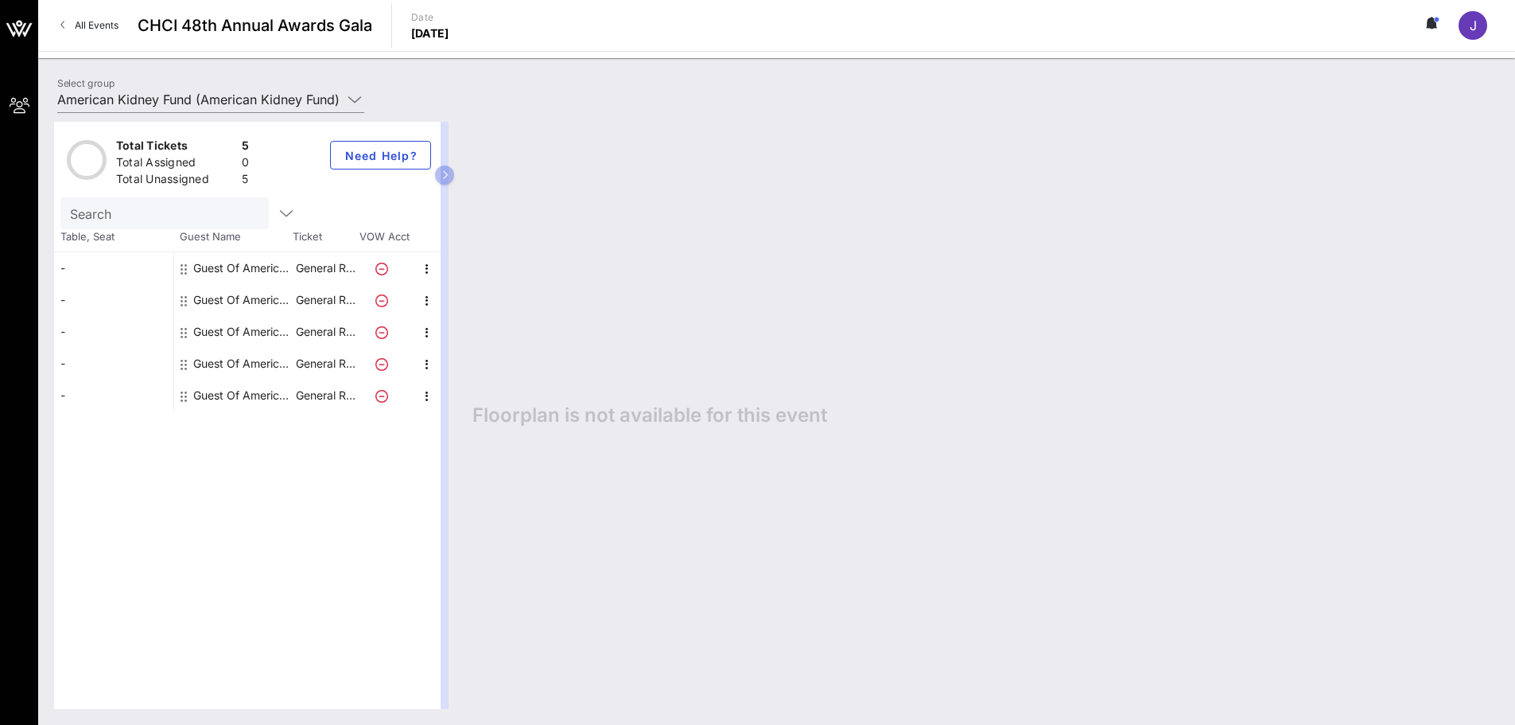
click at [235, 272] on div "Guest Of American Kidney Fund" at bounding box center [243, 268] width 100 height 32
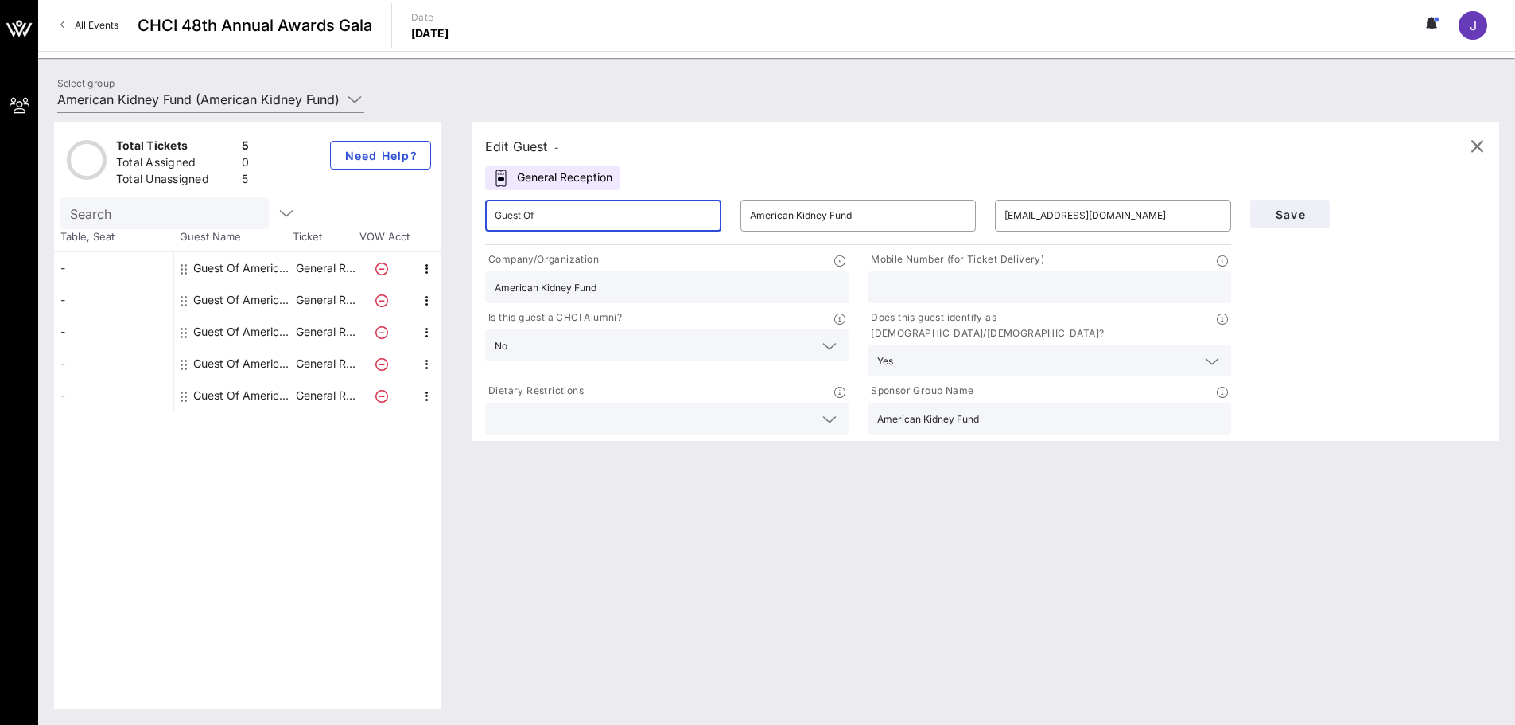
click at [620, 216] on input "Guest Of" at bounding box center [603, 215] width 217 height 25
drag, startPoint x: 620, startPoint y: 216, endPoint x: 474, endPoint y: 214, distance: 146.4
click at [474, 214] on div "Edit Guest - General Reception ​ Guest Of ​ American Kidney Fund ​ jcarballo@ki…" at bounding box center [985, 281] width 1027 height 319
type input "Joselyn Carballo"
click at [801, 496] on div "Edit Guest - General Reception ​ Joselyn Carballo ​ American Kidney Fund ​ jcar…" at bounding box center [978, 415] width 1043 height 587
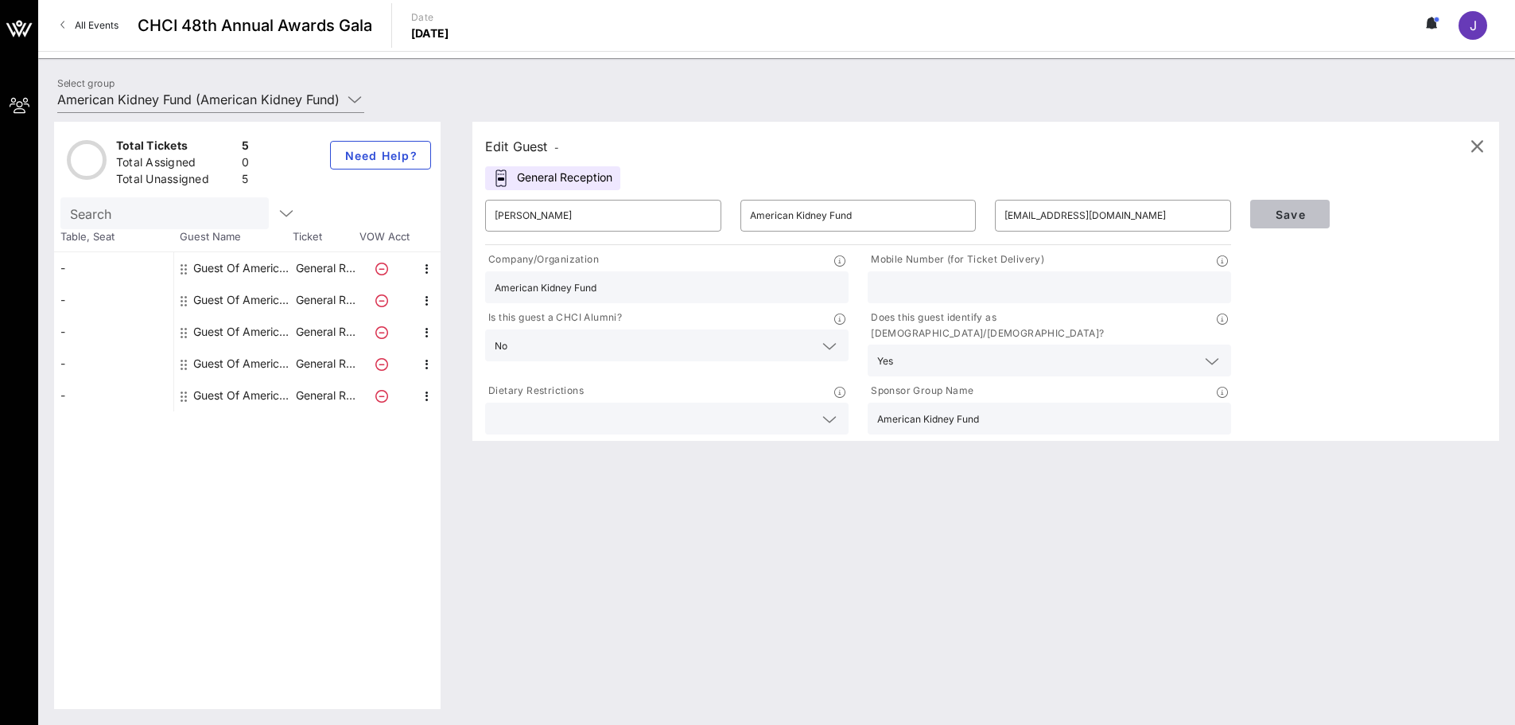
click at [1290, 211] on span "Save" at bounding box center [1290, 215] width 54 height 14
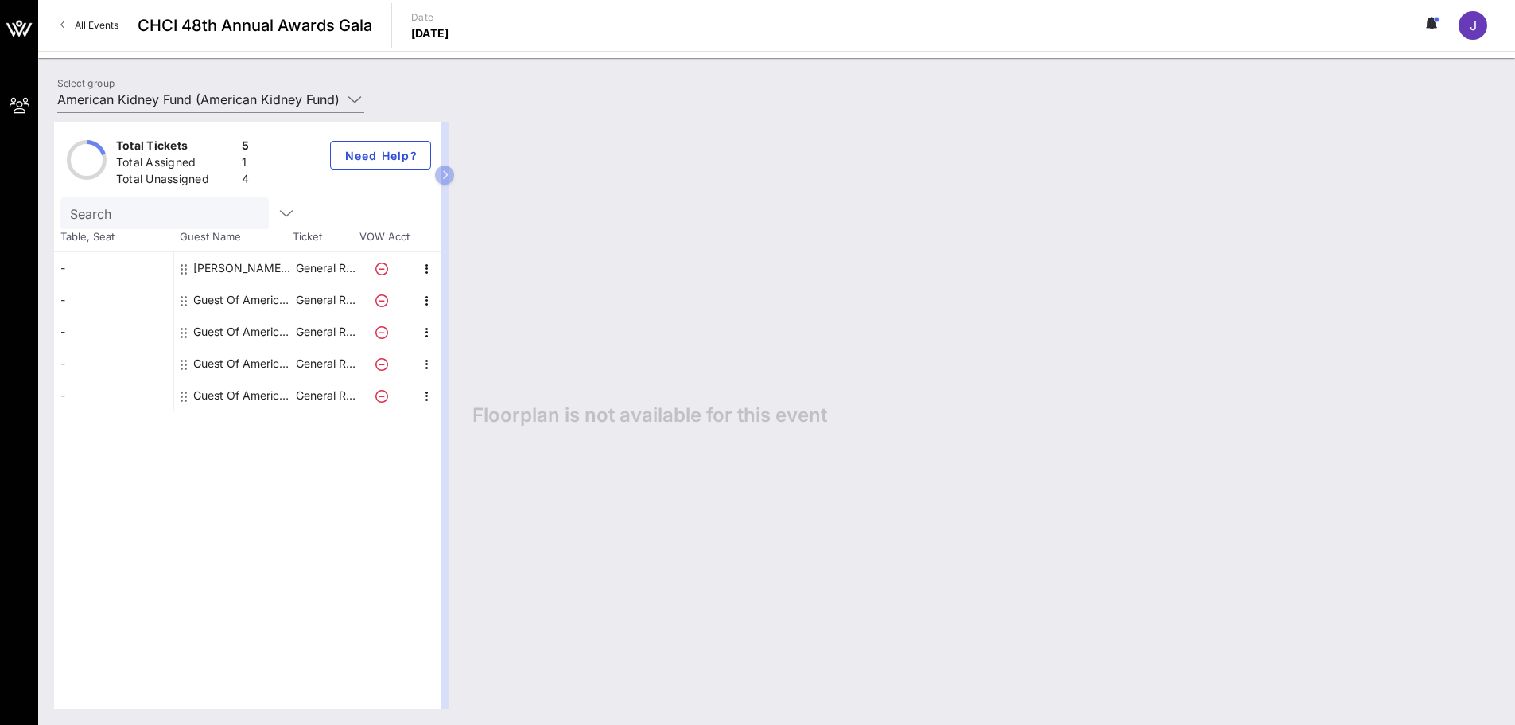
click at [383, 302] on icon at bounding box center [381, 300] width 13 height 13
click at [427, 301] on icon "button" at bounding box center [427, 300] width 19 height 19
click at [486, 308] on div "Edit" at bounding box center [466, 306] width 57 height 32
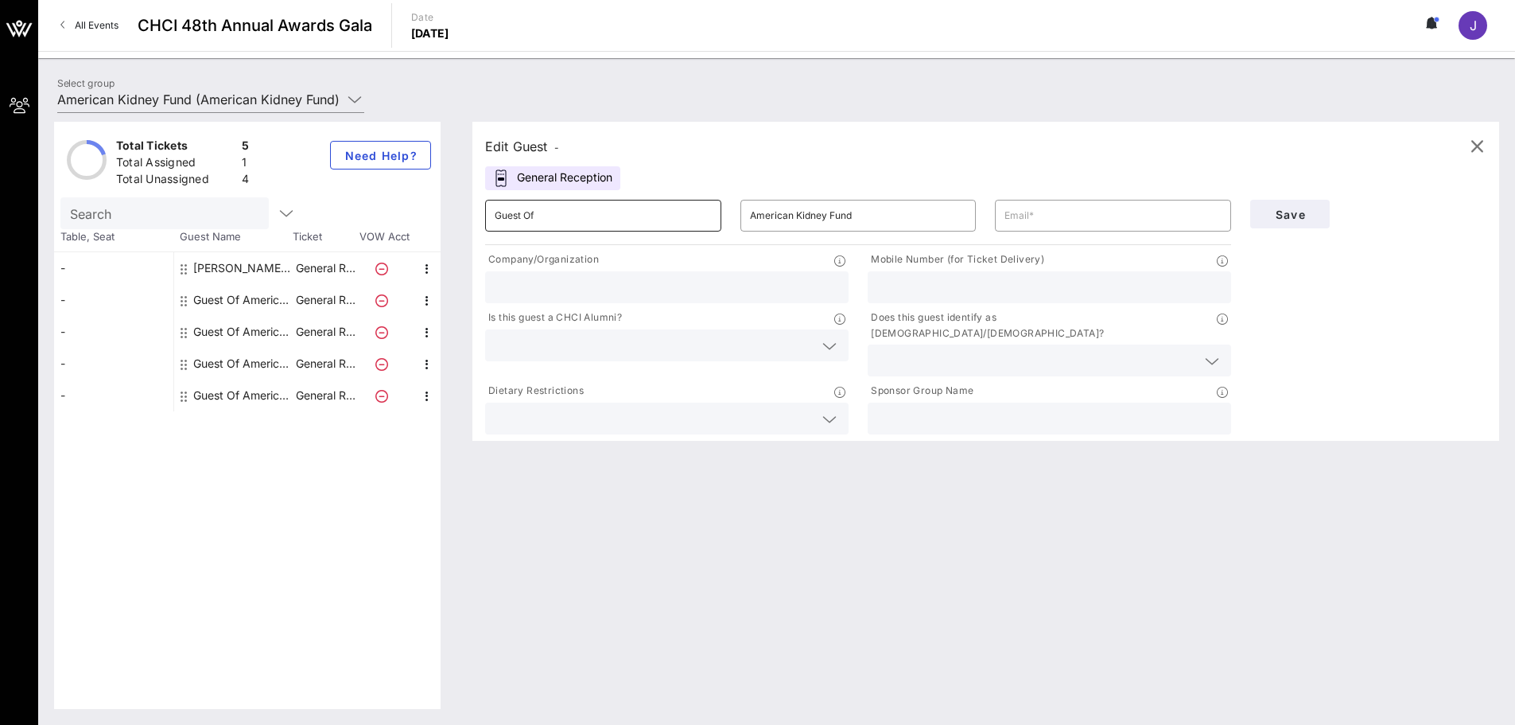
click at [579, 220] on input "Guest Of" at bounding box center [603, 215] width 217 height 25
type input "G"
type input "Josie Gamez"
paste input "jgamez@kidneyfund.org"
type input "jgamez@kidneyfund.org"
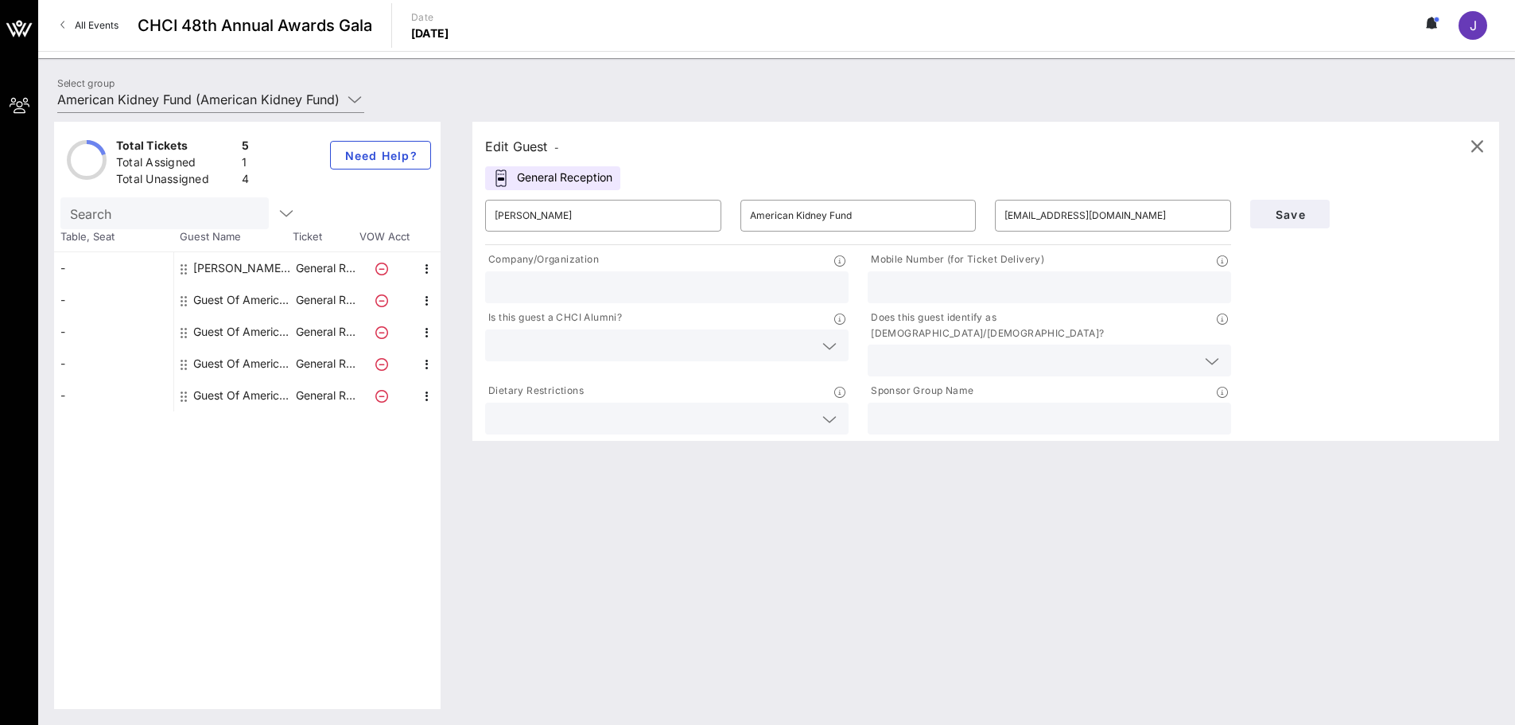
click at [680, 278] on input "text" at bounding box center [667, 287] width 344 height 21
drag, startPoint x: 904, startPoint y: 221, endPoint x: 748, endPoint y: 216, distance: 156.8
click at [748, 216] on div "​ American Kidney Fund" at bounding box center [858, 216] width 236 height 32
click at [670, 283] on input "text" at bounding box center [667, 287] width 344 height 21
paste input "American Kidney Fund"
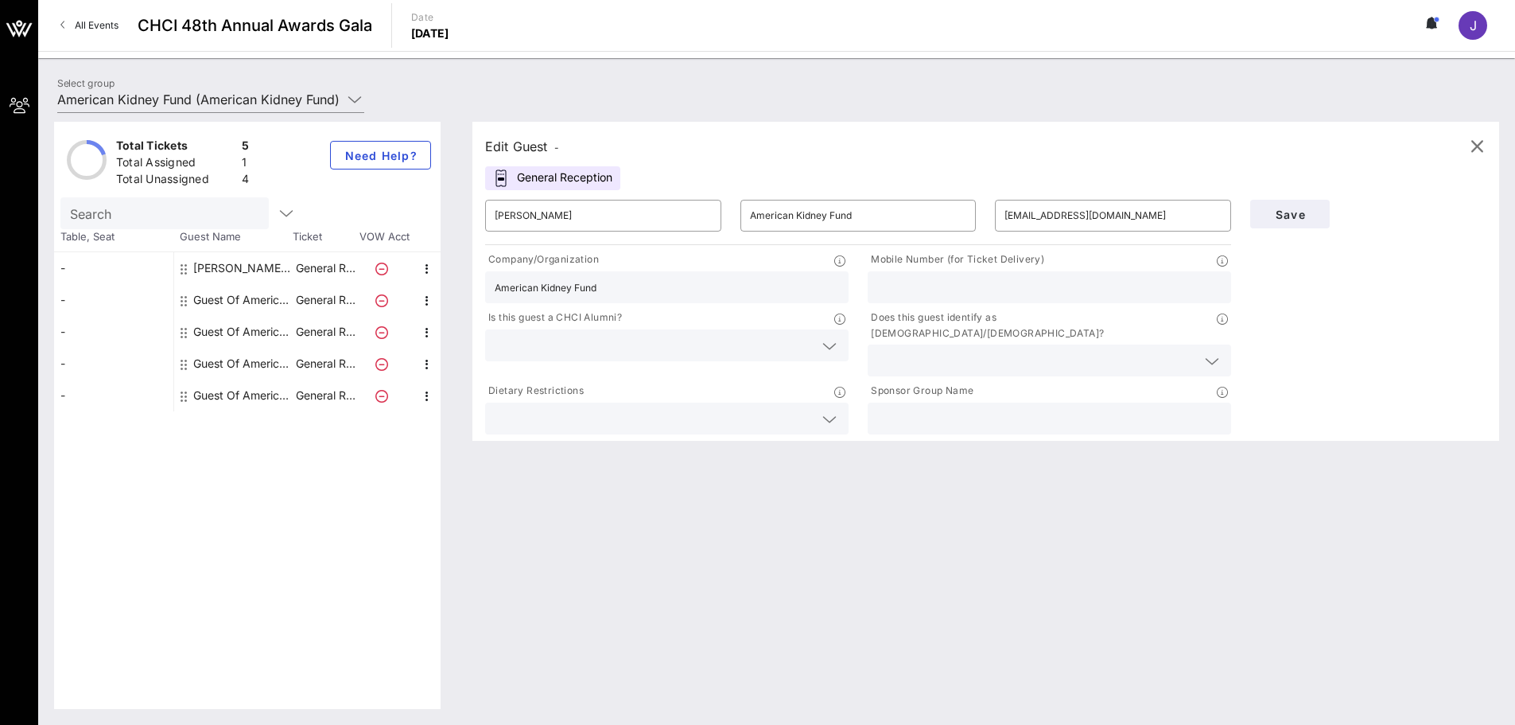
type input "American Kidney Fund"
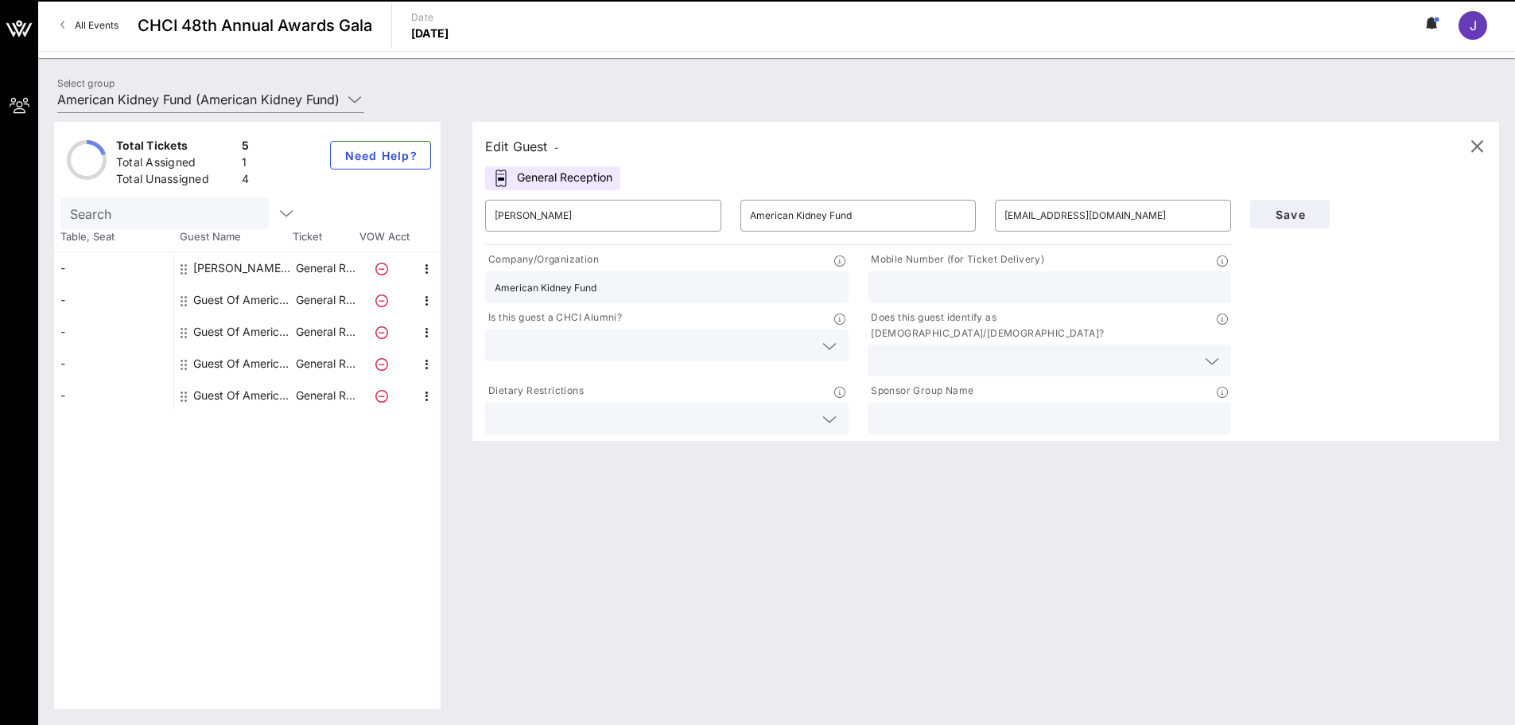
paste input "American Kidney Fund"
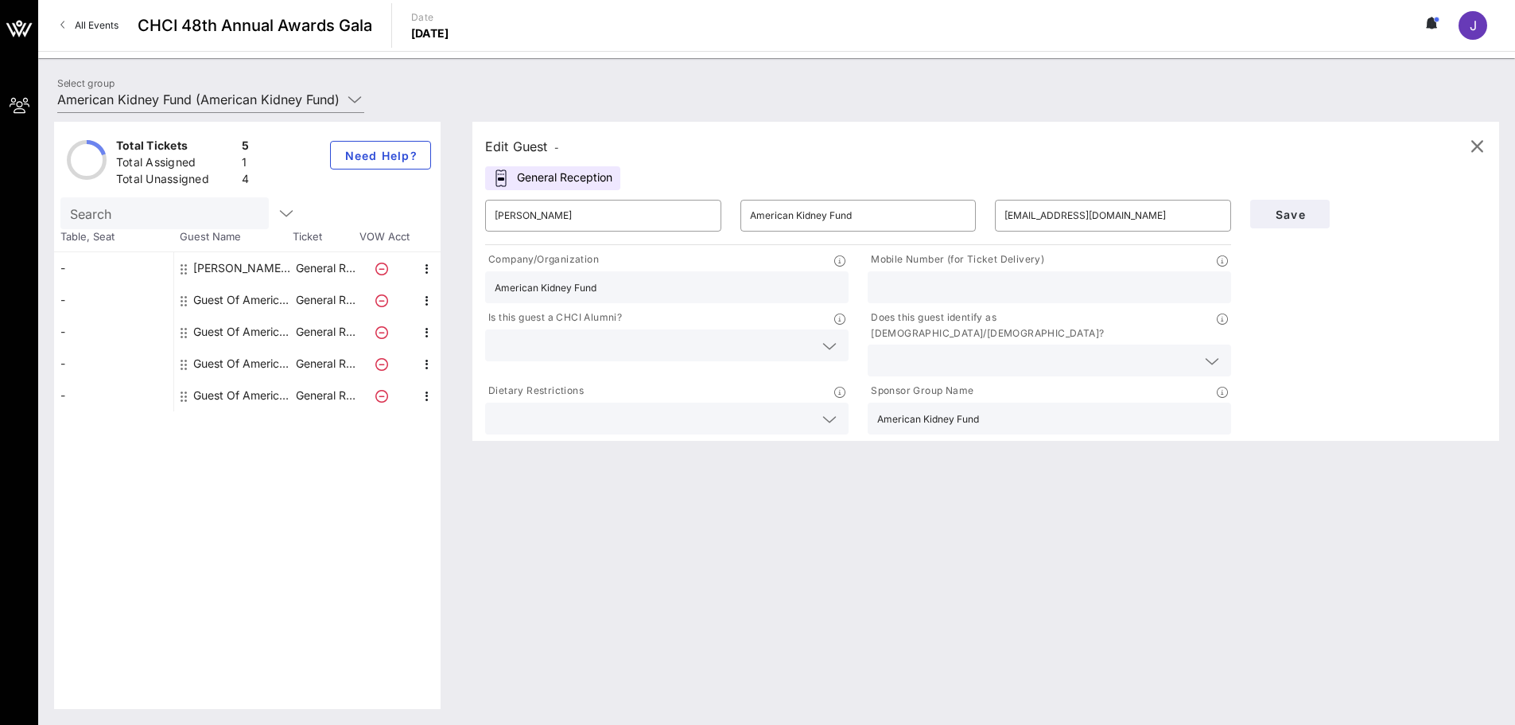
type input "American Kidney Fund"
click at [990, 487] on div "Edit Guest - General Reception ​ Josie Gamez ​ American Kidney Fund ​ jgamez@ki…" at bounding box center [978, 415] width 1043 height 587
click at [1005, 350] on input "text" at bounding box center [1036, 360] width 319 height 21
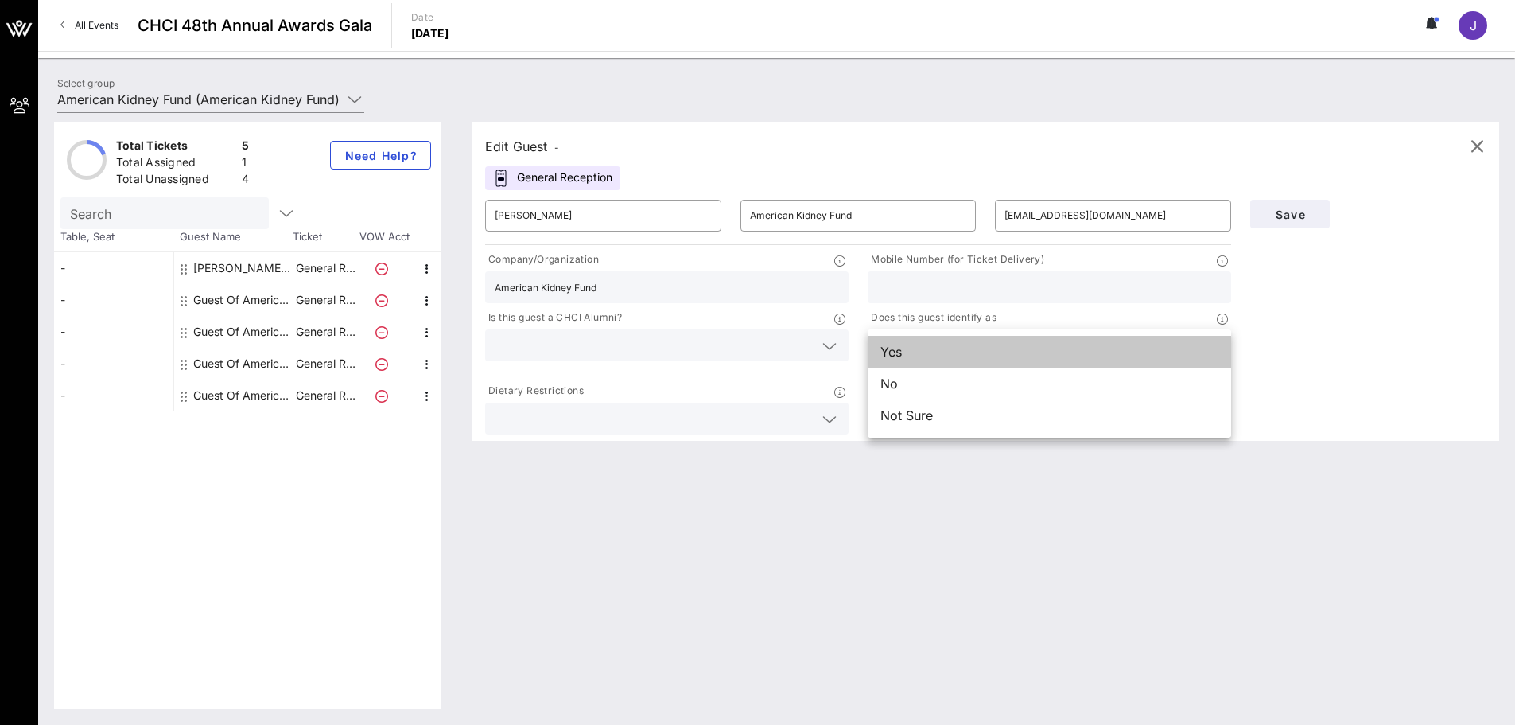
click at [1005, 340] on div "Yes" at bounding box center [1049, 352] width 363 height 32
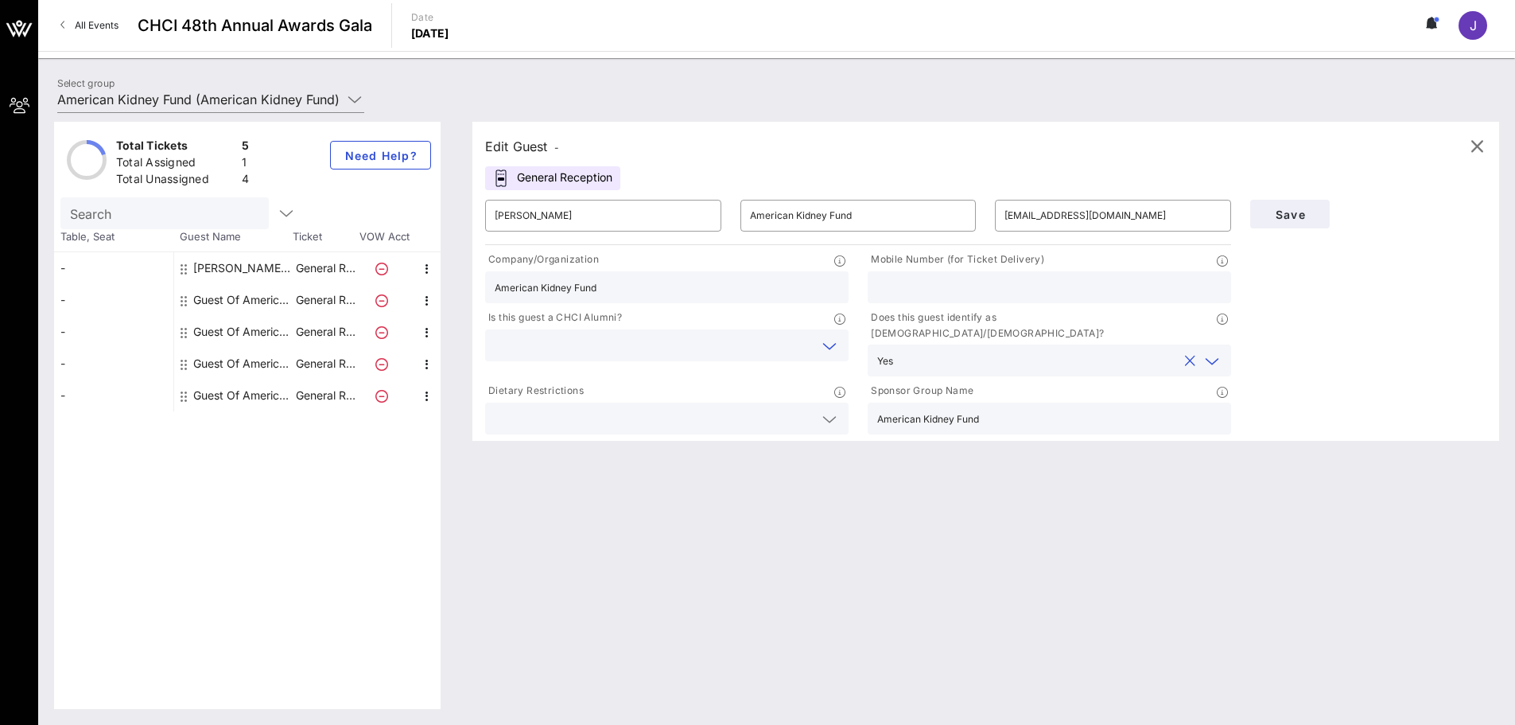
click at [635, 350] on input "text" at bounding box center [654, 345] width 319 height 21
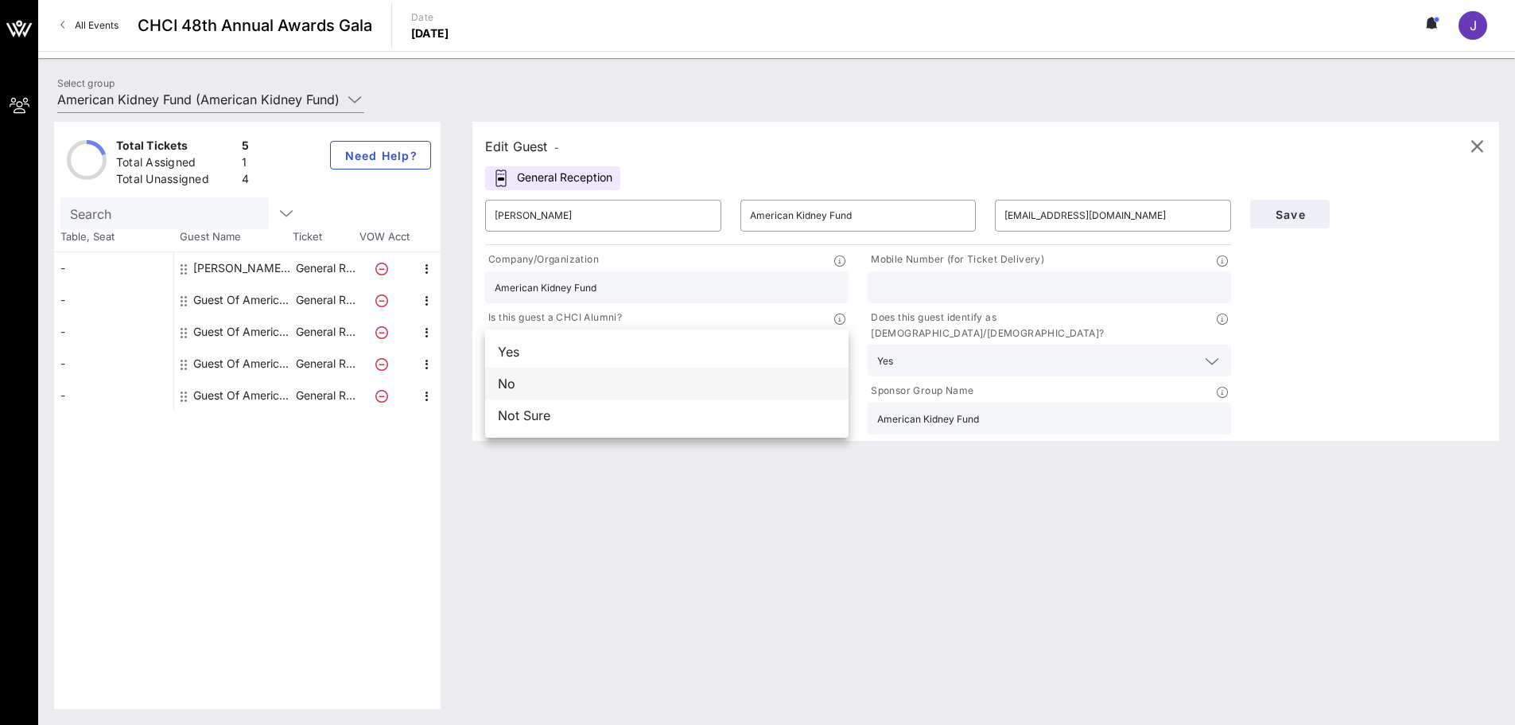
click at [616, 391] on div "No" at bounding box center [666, 383] width 363 height 32
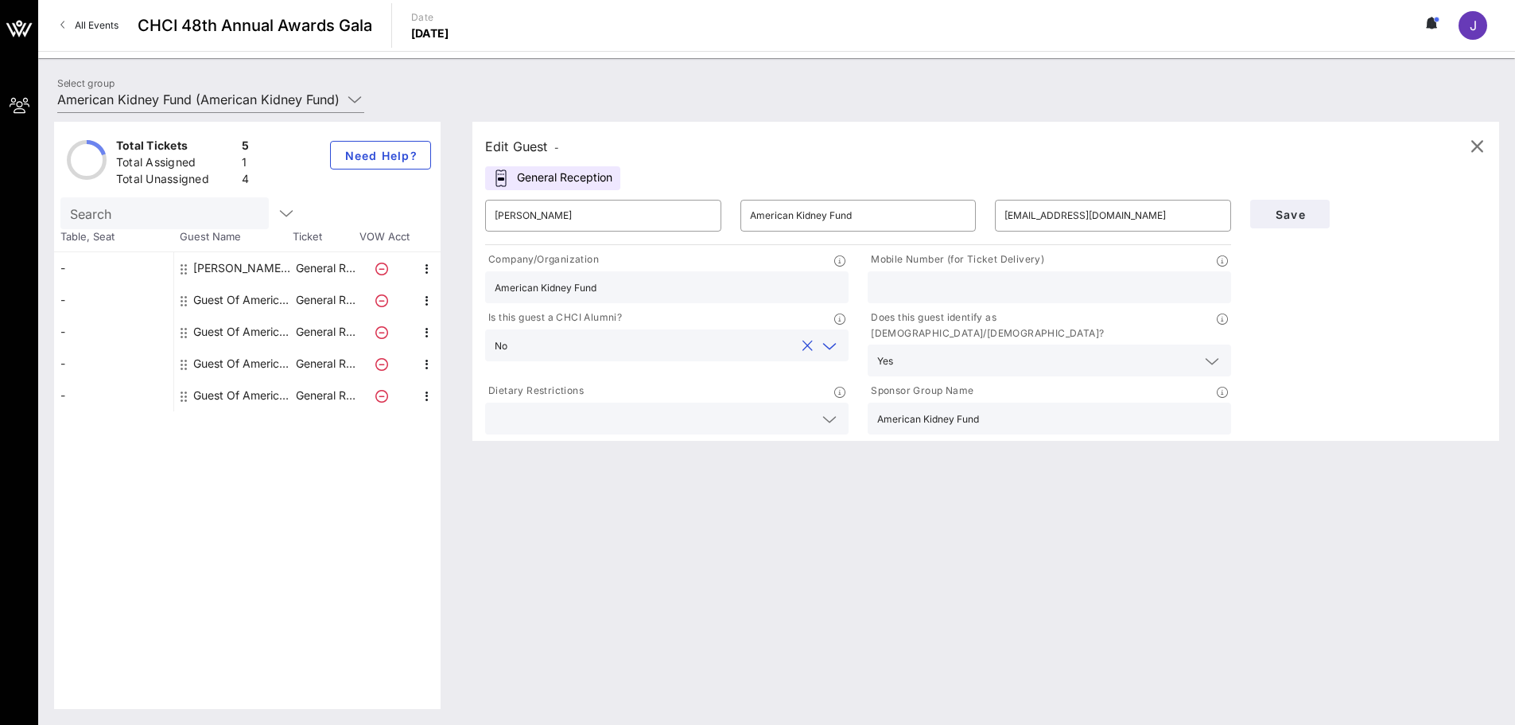
click at [659, 511] on div "Edit Guest - General Reception ​ Josie Gamez ​ American Kidney Fund ​ jgamez@ki…" at bounding box center [978, 415] width 1043 height 587
click at [830, 410] on icon at bounding box center [829, 419] width 14 height 19
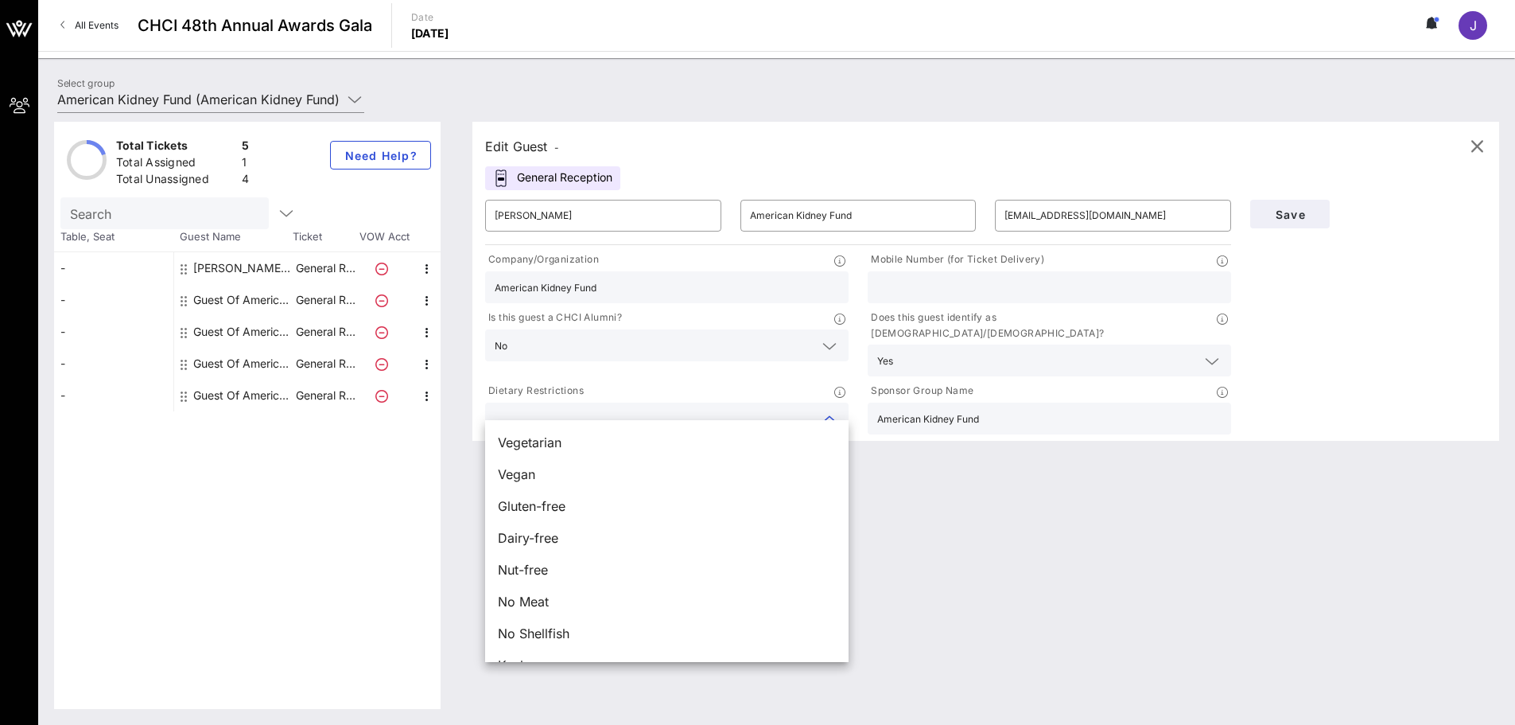
click at [1033, 562] on div "Edit Guest - General Reception ​ Josie Gamez ​ American Kidney Fund ​ jgamez@ki…" at bounding box center [978, 415] width 1043 height 587
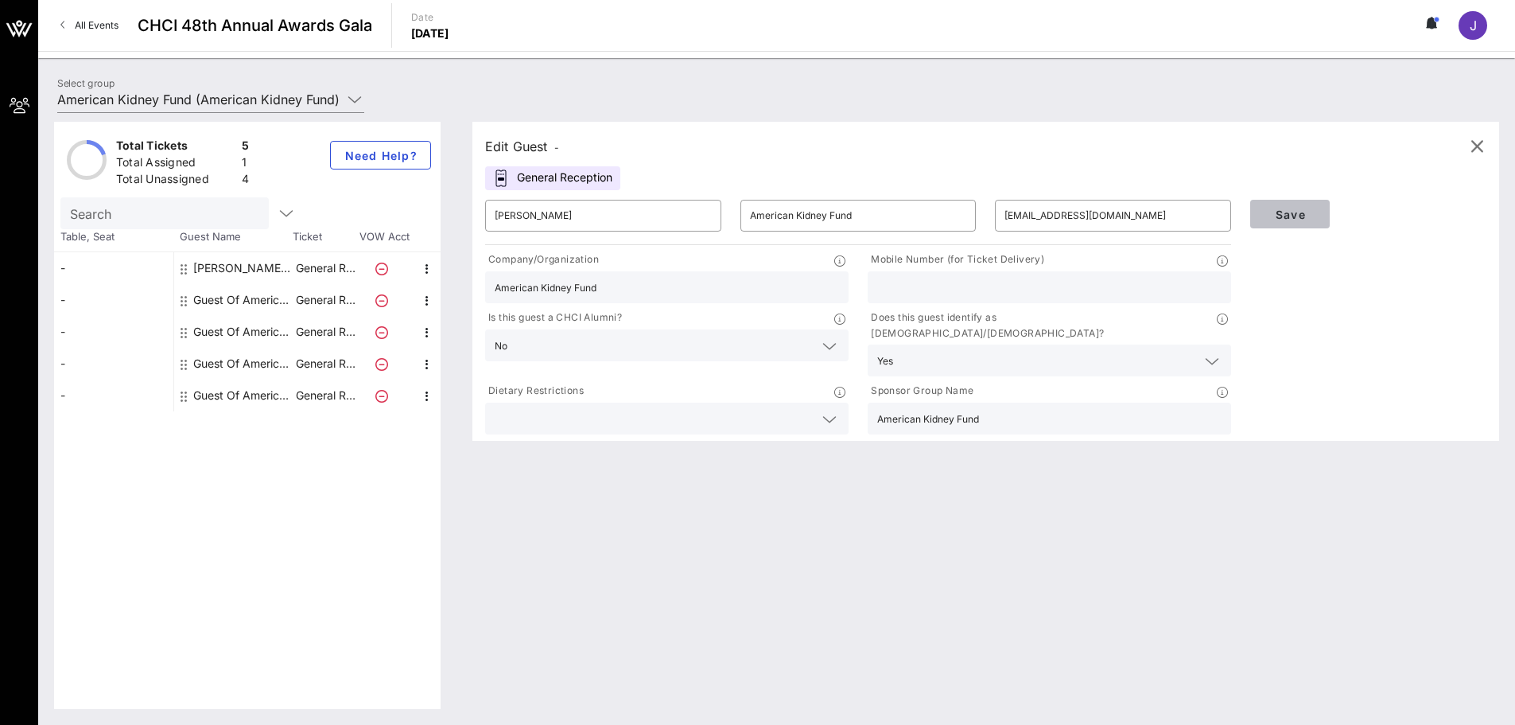
click at [1308, 216] on span "Save" at bounding box center [1290, 215] width 54 height 14
